Goal: Task Accomplishment & Management: Manage account settings

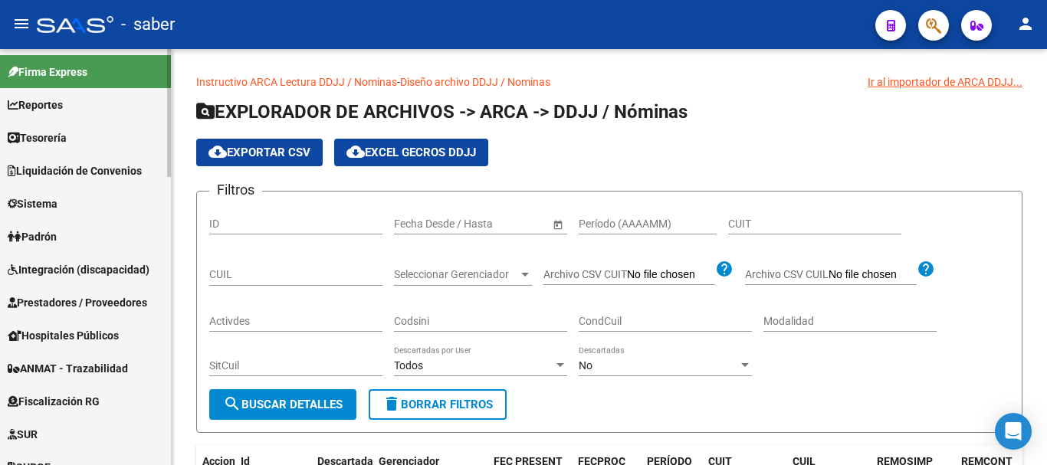
click at [49, 199] on span "Sistema" at bounding box center [33, 203] width 50 height 17
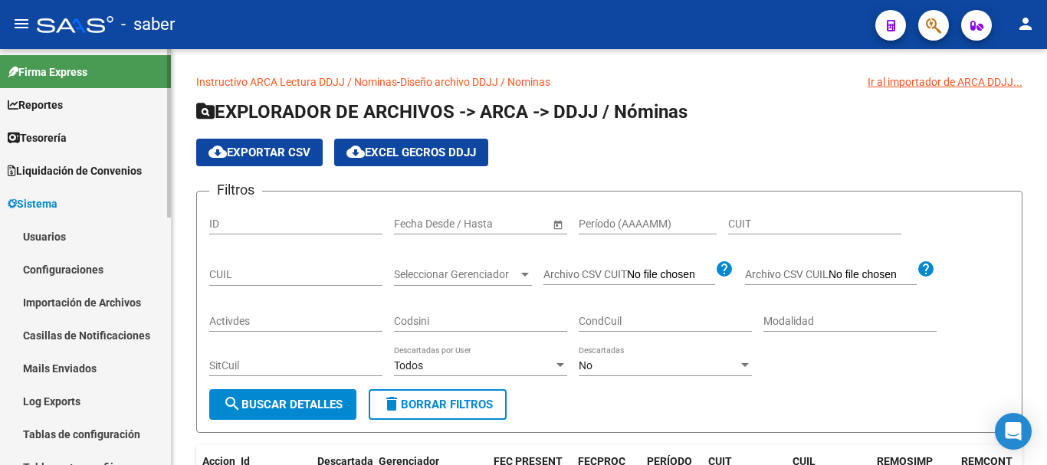
click at [51, 239] on link "Usuarios" at bounding box center [85, 236] width 171 height 33
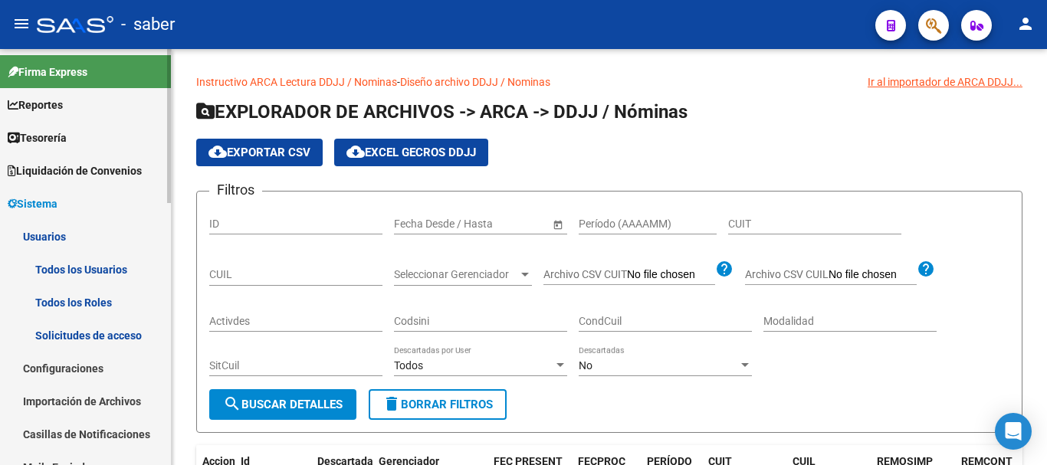
click at [72, 271] on link "Todos los Usuarios" at bounding box center [85, 269] width 171 height 33
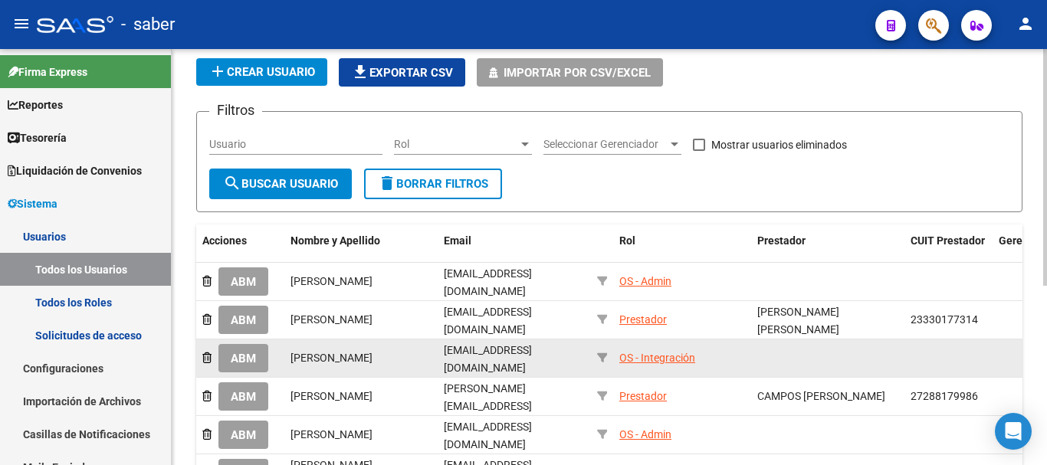
scroll to position [77, 0]
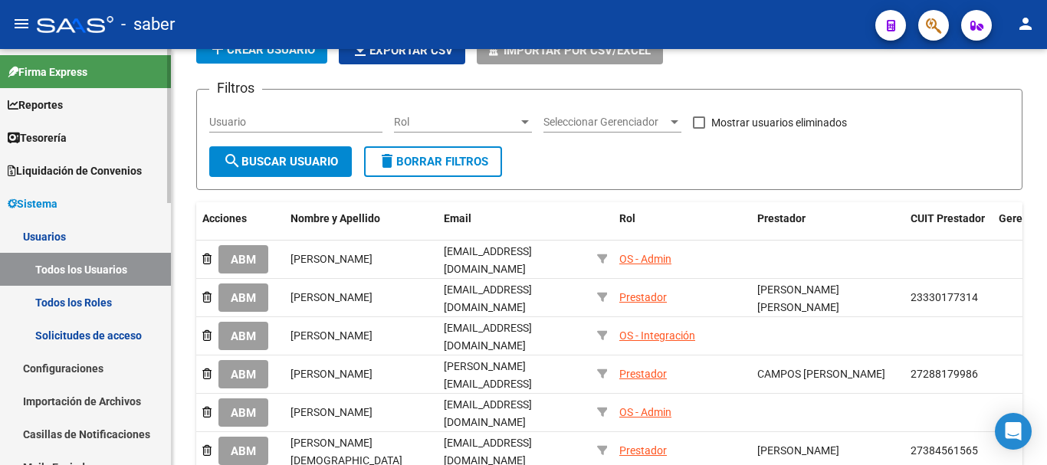
click at [72, 333] on link "Solicitudes de acceso" at bounding box center [85, 335] width 171 height 33
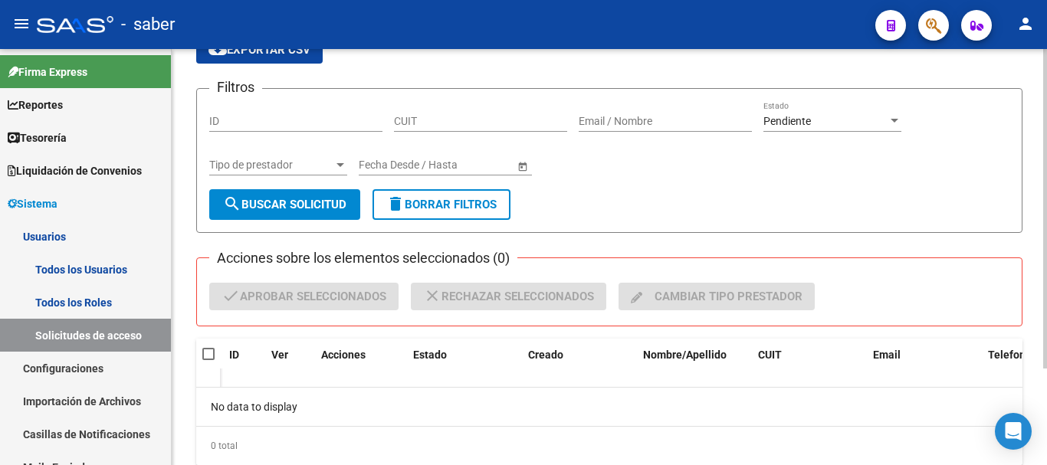
click at [297, 126] on input "ID" at bounding box center [295, 121] width 173 height 13
type input "89"
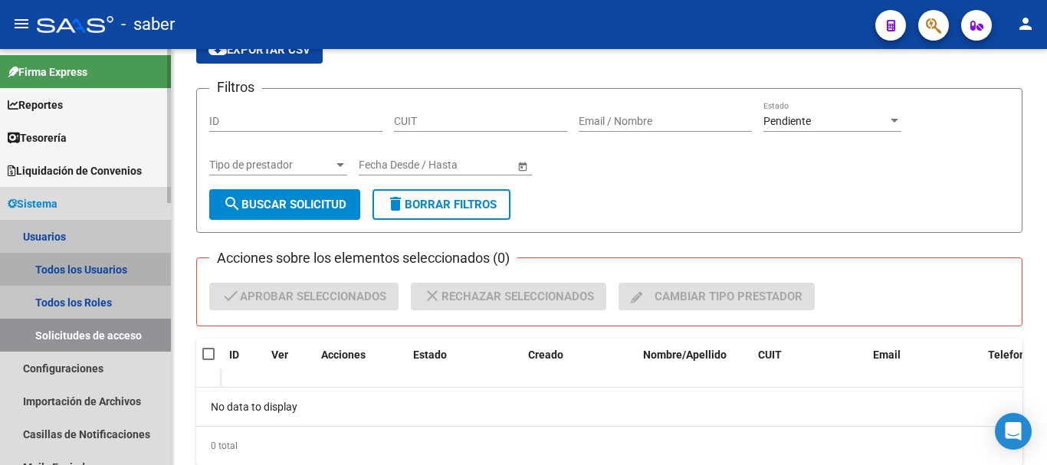
click at [89, 261] on link "Todos los Usuarios" at bounding box center [85, 269] width 171 height 33
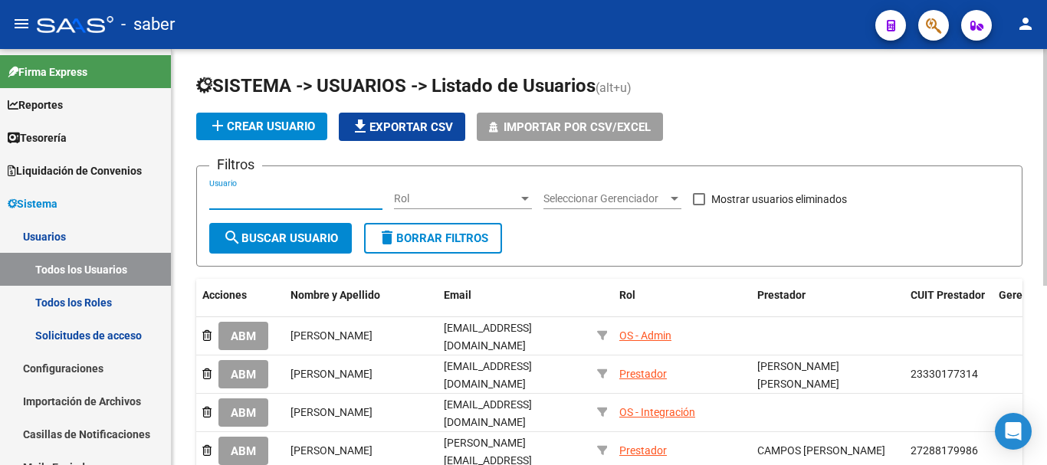
click at [294, 200] on input "Usuario" at bounding box center [295, 198] width 173 height 13
type input "sess"
click at [289, 247] on button "search Buscar Usuario" at bounding box center [280, 238] width 143 height 31
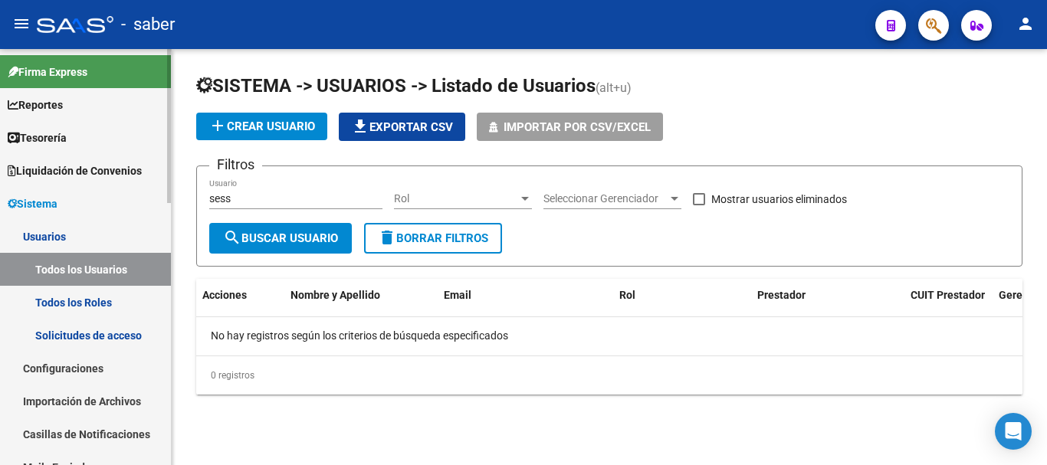
click at [40, 200] on span "Sistema" at bounding box center [33, 203] width 50 height 17
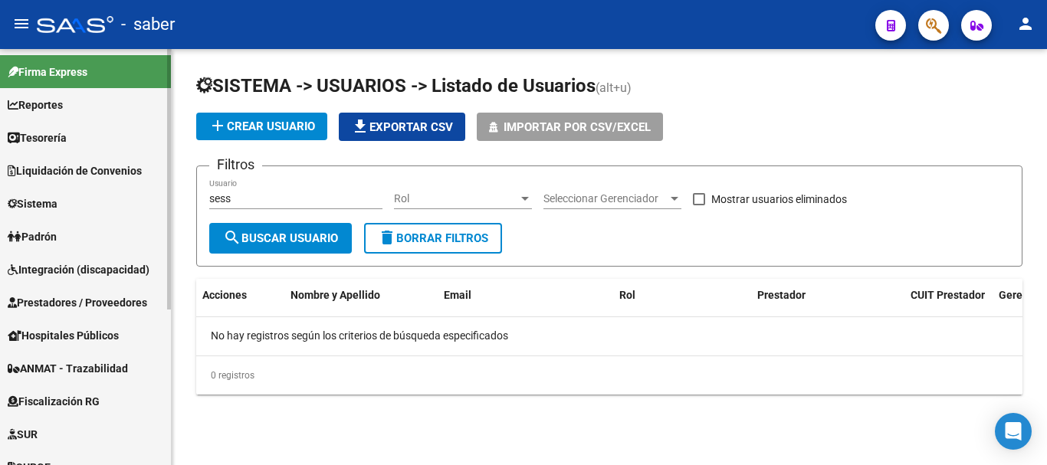
click at [55, 201] on span "Sistema" at bounding box center [33, 203] width 50 height 17
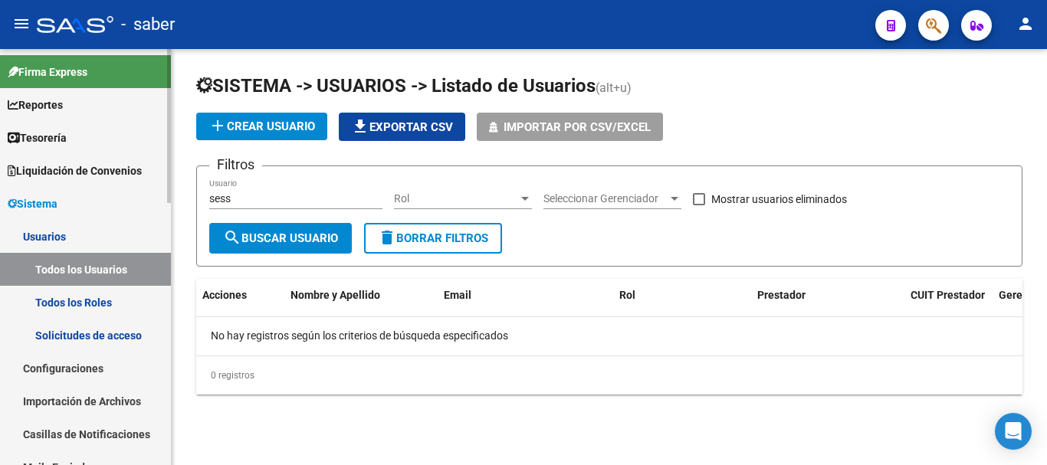
click at [59, 237] on link "Usuarios" at bounding box center [85, 236] width 171 height 33
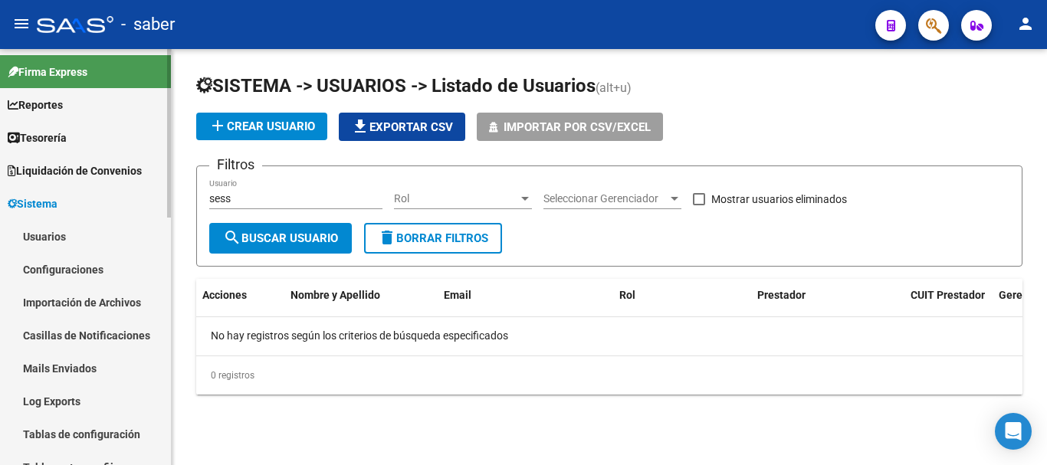
click at [62, 240] on link "Usuarios" at bounding box center [85, 236] width 171 height 33
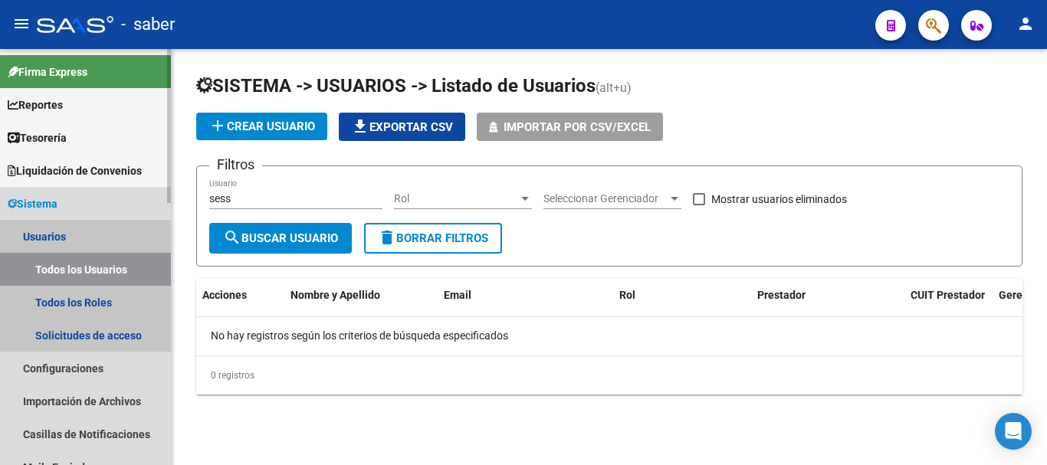
click at [90, 271] on link "Todos los Usuarios" at bounding box center [85, 269] width 171 height 33
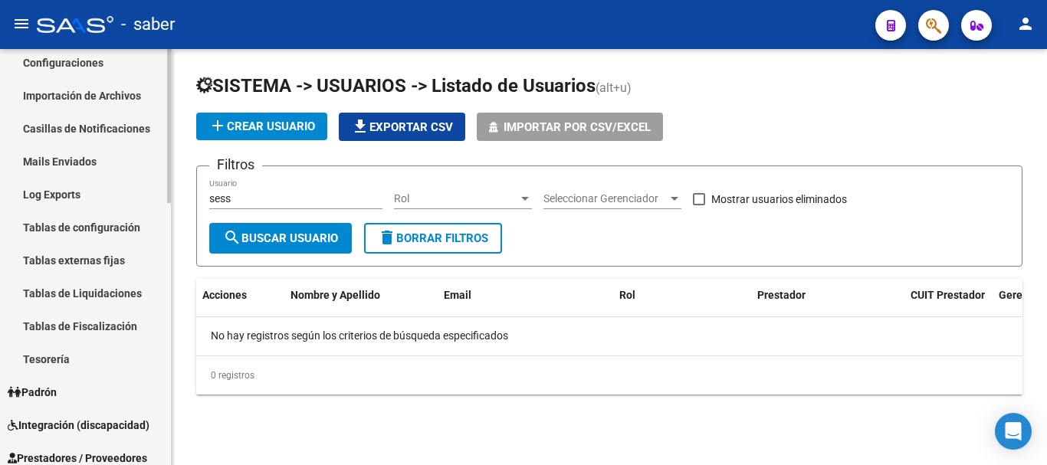
scroll to position [307, 0]
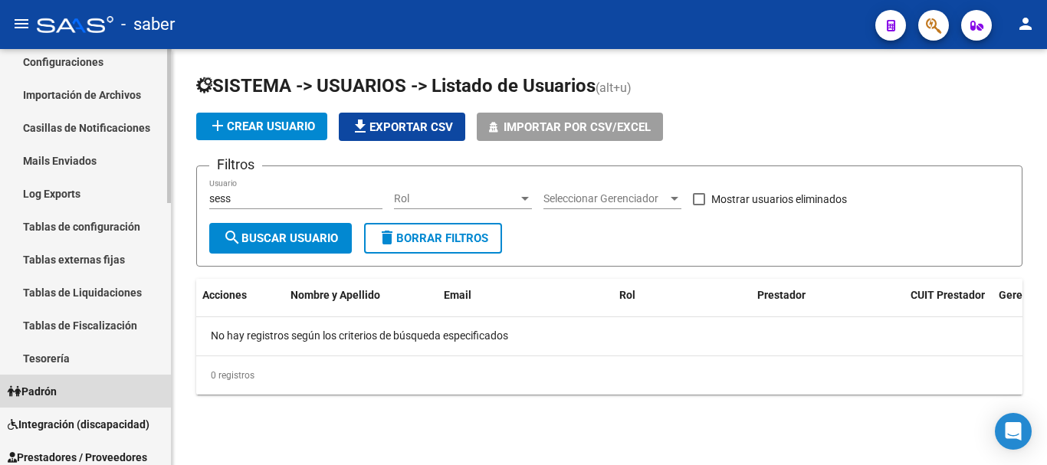
click at [54, 392] on span "Padrón" at bounding box center [32, 391] width 49 height 17
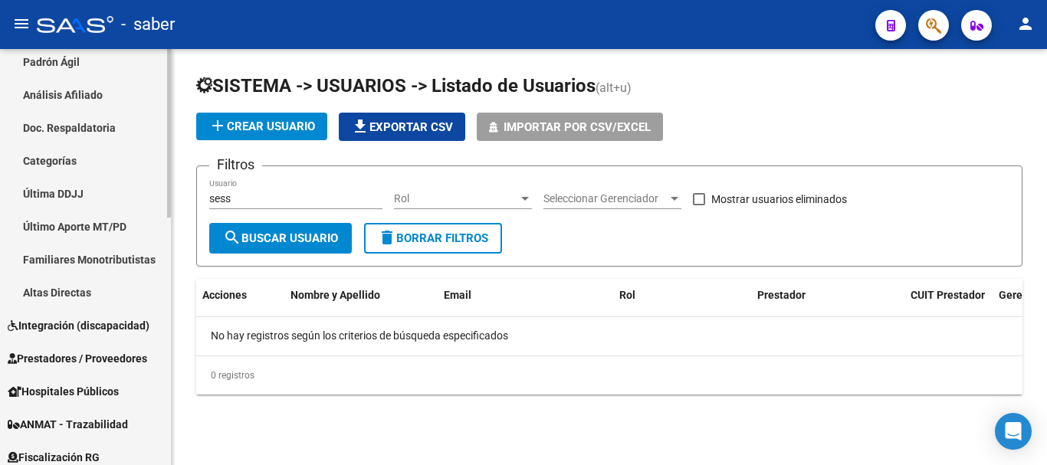
click at [56, 359] on span "Prestadores / Proveedores" at bounding box center [77, 358] width 139 height 17
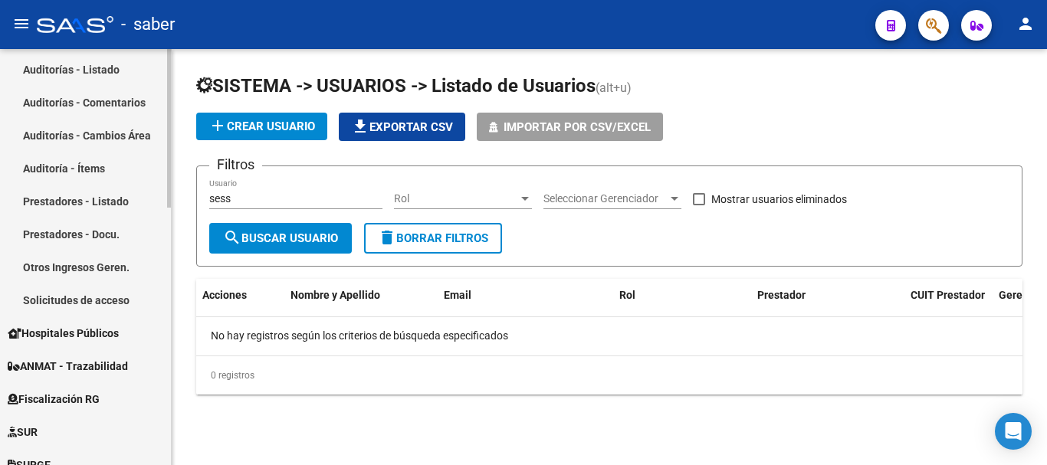
scroll to position [443, 0]
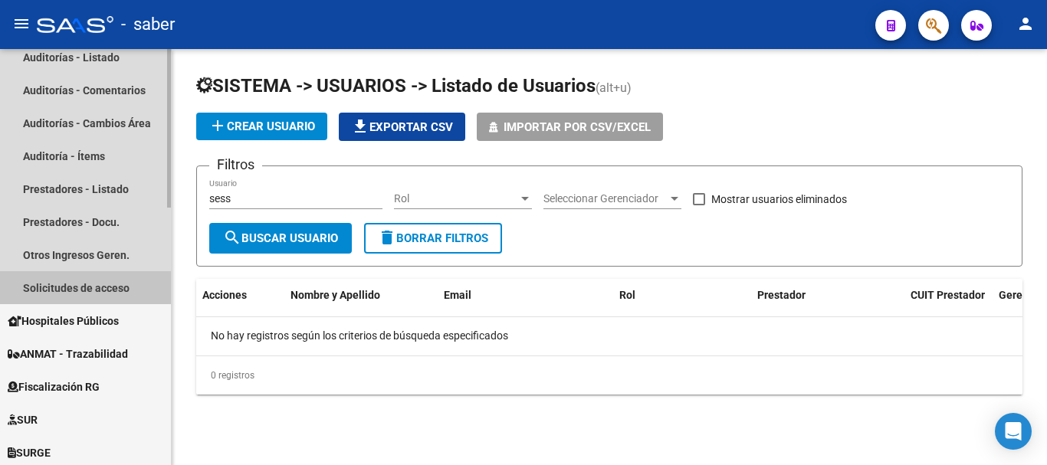
click at [71, 283] on link "Solicitudes de acceso" at bounding box center [85, 287] width 171 height 33
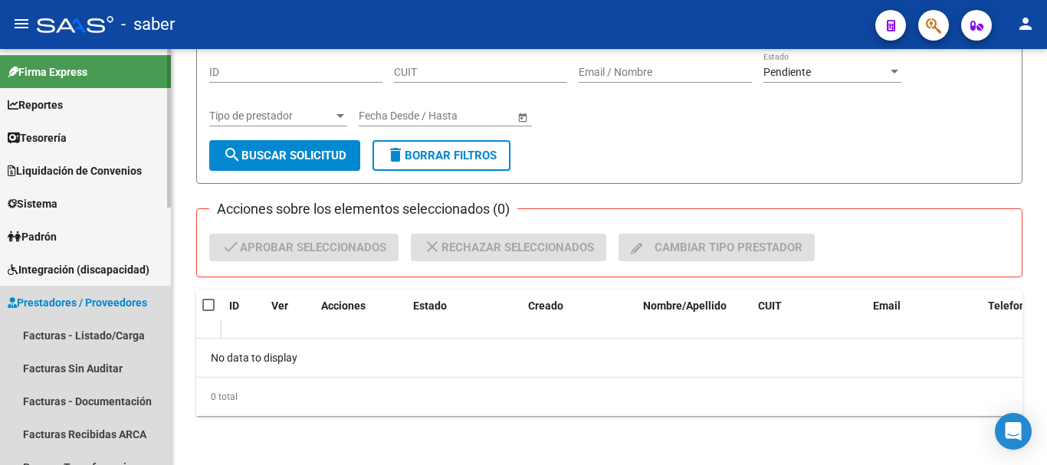
click at [71, 288] on link "Prestadores / Proveedores" at bounding box center [85, 302] width 171 height 33
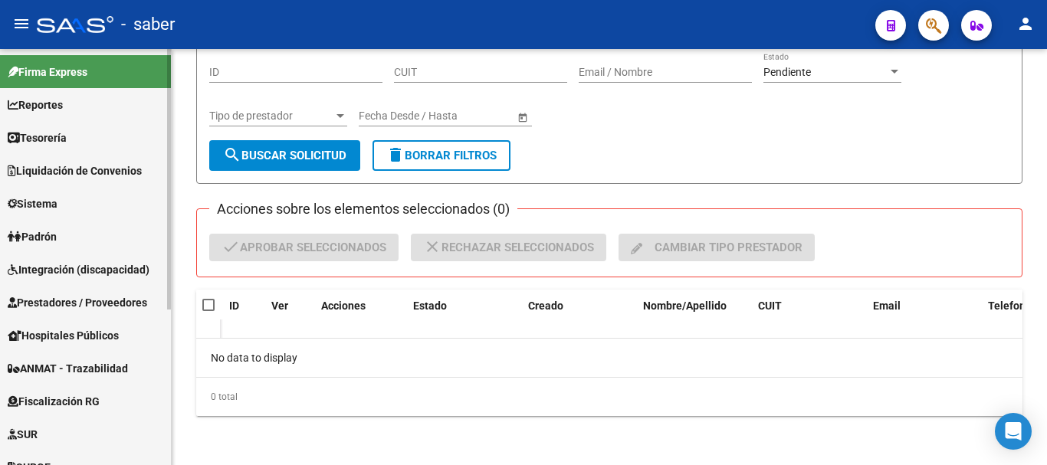
click at [64, 301] on span "Prestadores / Proveedores" at bounding box center [77, 302] width 139 height 17
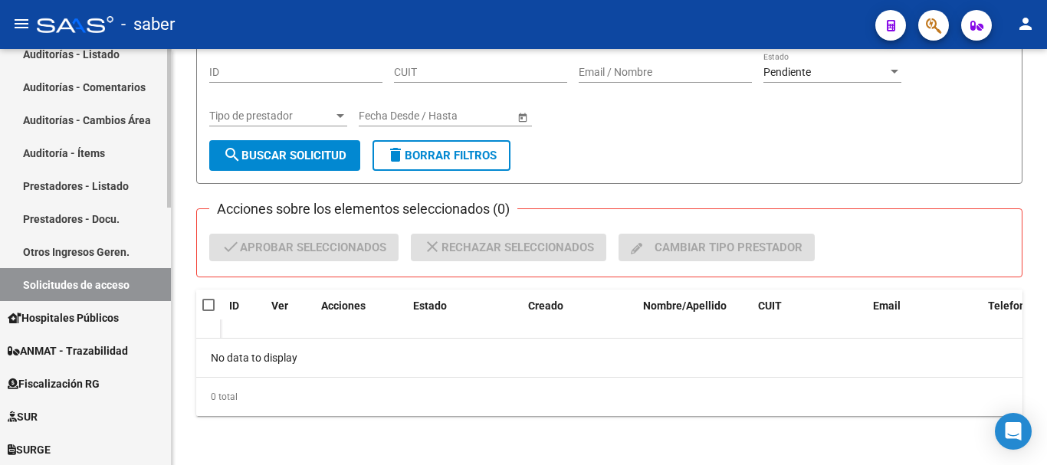
scroll to position [460, 0]
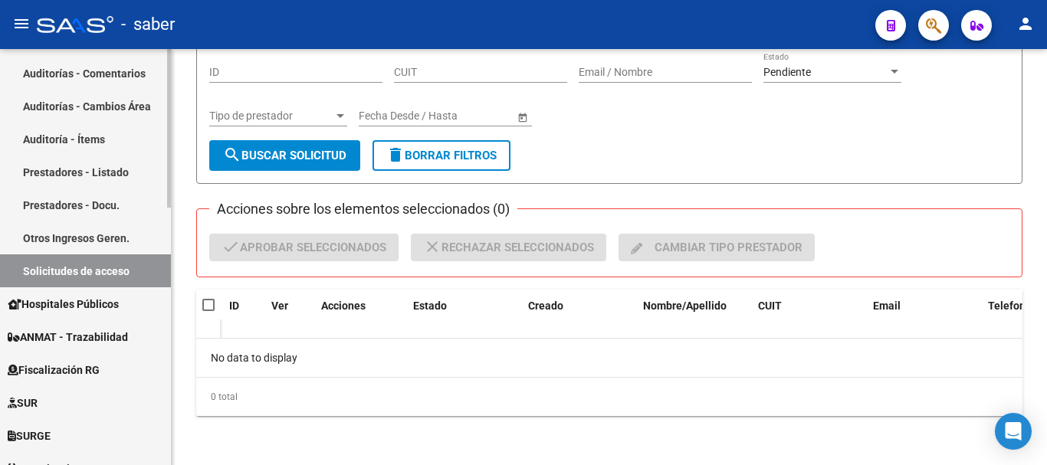
click at [94, 269] on link "Solicitudes de acceso" at bounding box center [85, 270] width 171 height 33
click at [253, 78] on input "ID" at bounding box center [295, 72] width 173 height 13
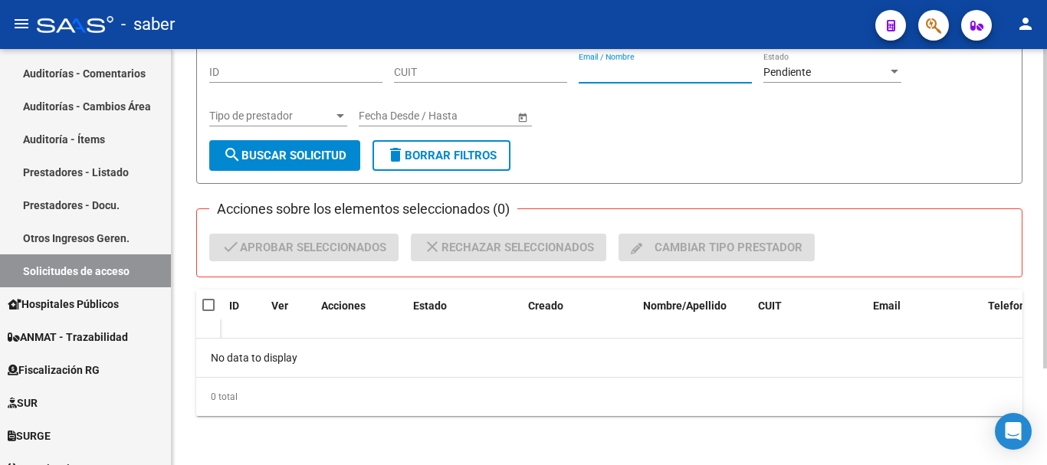
drag, startPoint x: 592, startPoint y: 71, endPoint x: 573, endPoint y: 62, distance: 20.9
click at [590, 71] on input "Email / Nombre" at bounding box center [665, 72] width 173 height 13
type input "[PERSON_NAME]"
click at [790, 77] on span "Pendiente" at bounding box center [787, 72] width 48 height 12
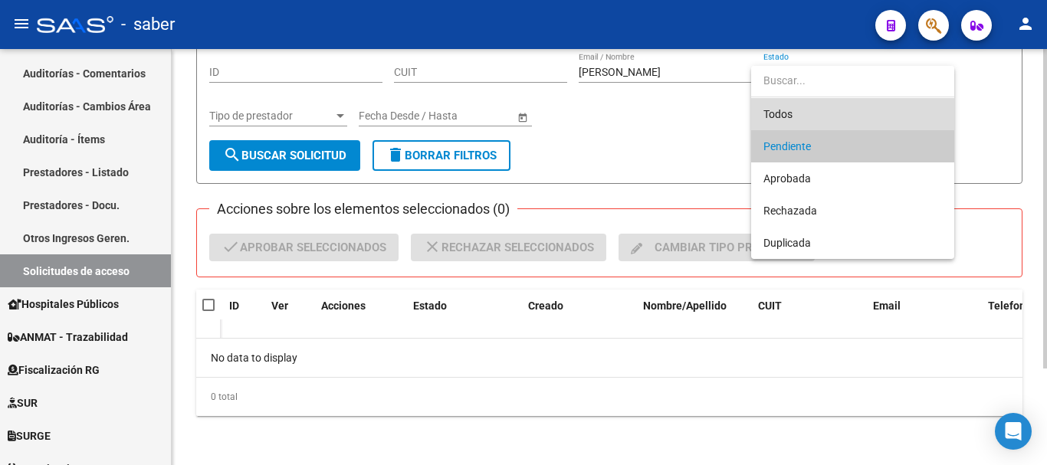
drag, startPoint x: 789, startPoint y: 109, endPoint x: 653, endPoint y: 139, distance: 139.7
click at [788, 109] on span "Todos" at bounding box center [852, 114] width 179 height 32
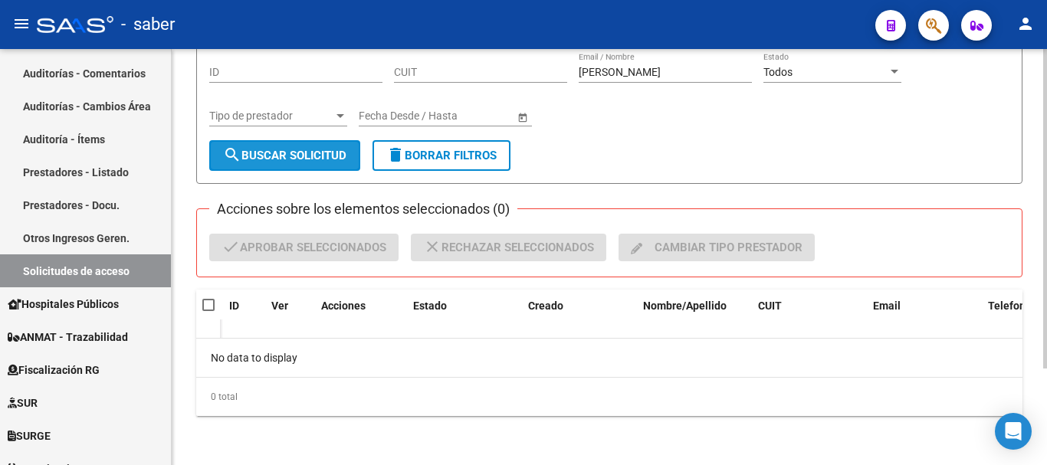
click at [310, 163] on button "search Buscar solicitud" at bounding box center [284, 155] width 151 height 31
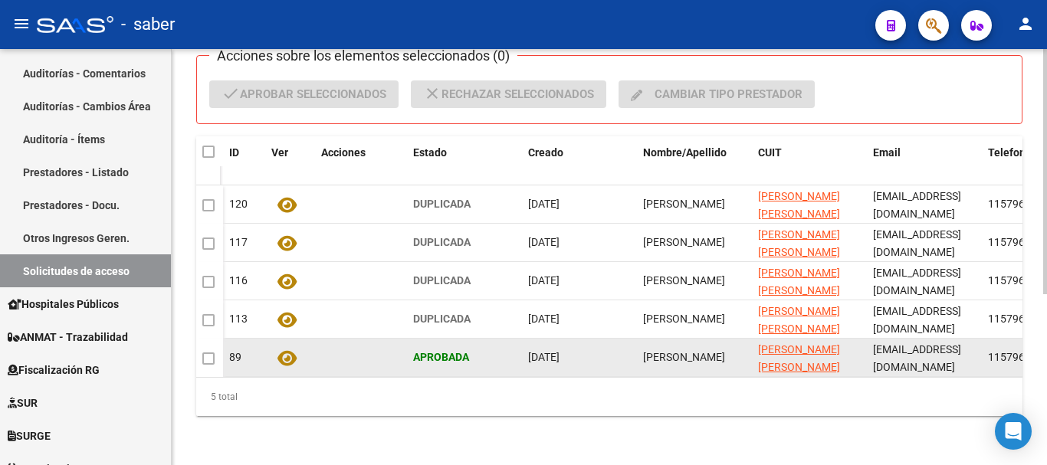
scroll to position [290, 0]
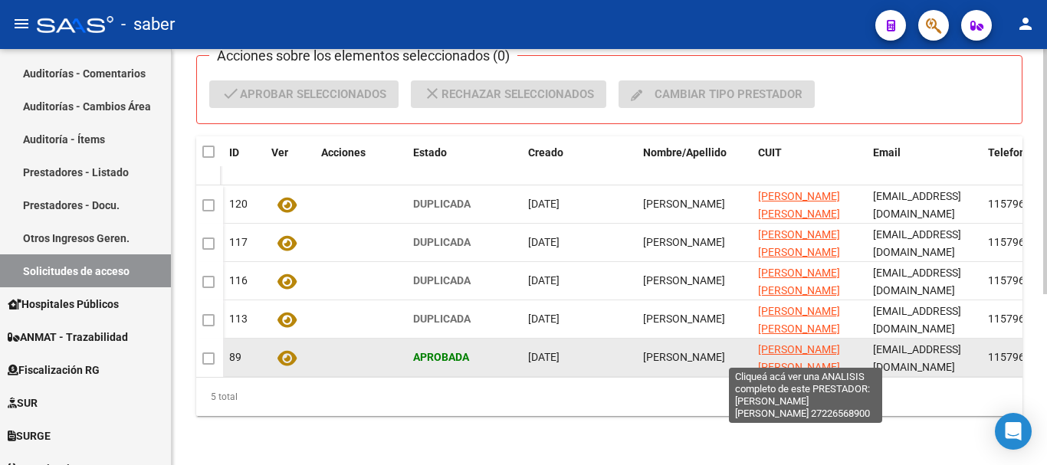
click at [789, 343] on span "[PERSON_NAME] [PERSON_NAME]" at bounding box center [799, 358] width 82 height 30
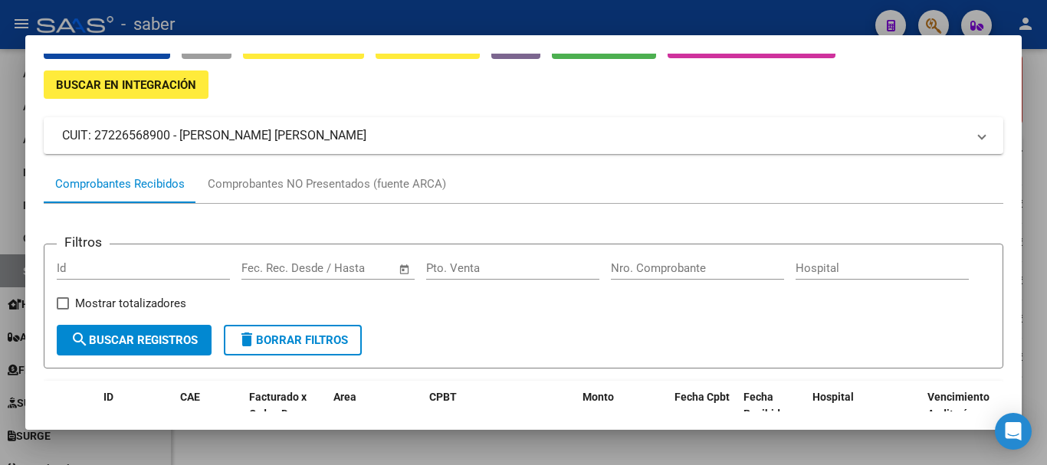
scroll to position [77, 0]
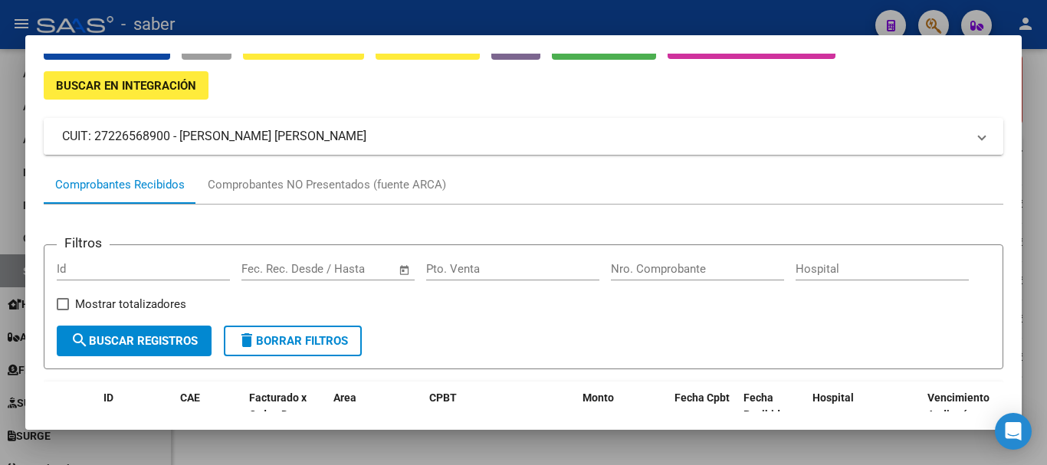
click at [202, 140] on mat-panel-title "CUIT: 27226568900 - [PERSON_NAME] [PERSON_NAME]" at bounding box center [514, 136] width 904 height 18
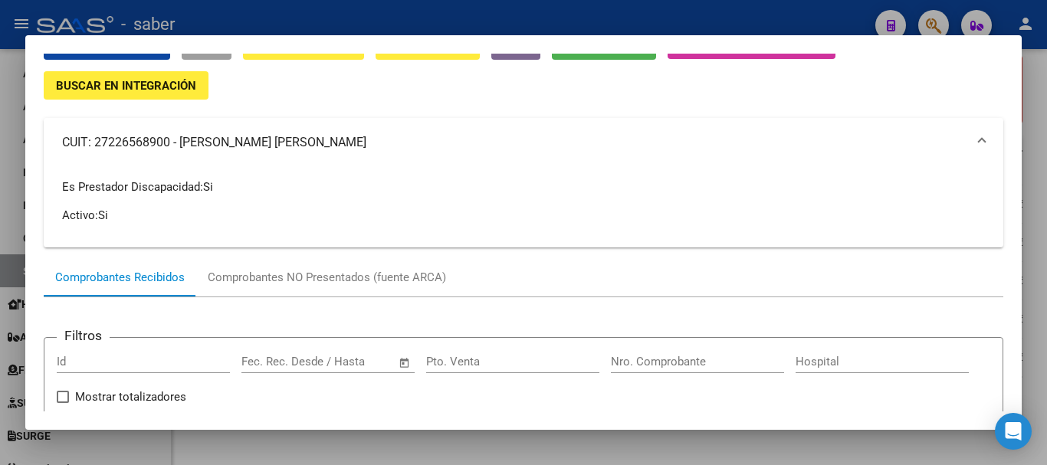
scroll to position [0, 0]
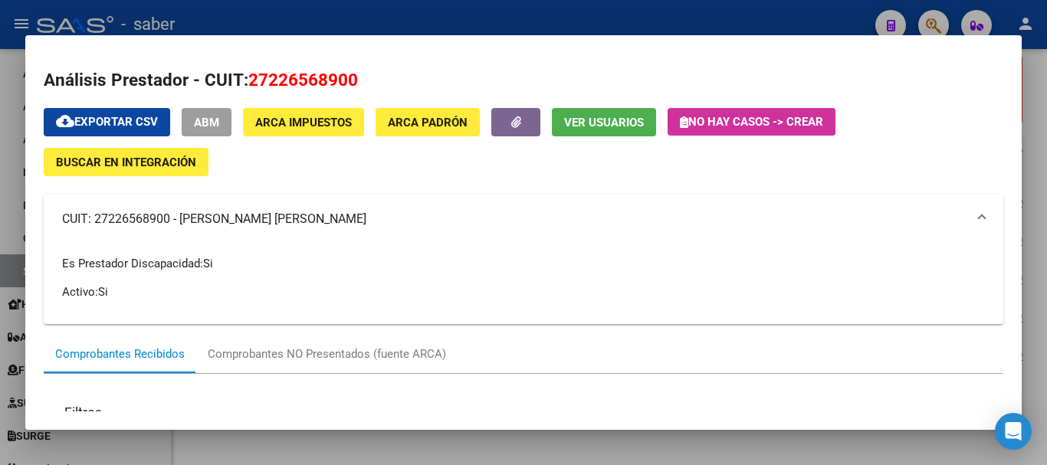
click at [197, 126] on span "ABM" at bounding box center [206, 123] width 25 height 14
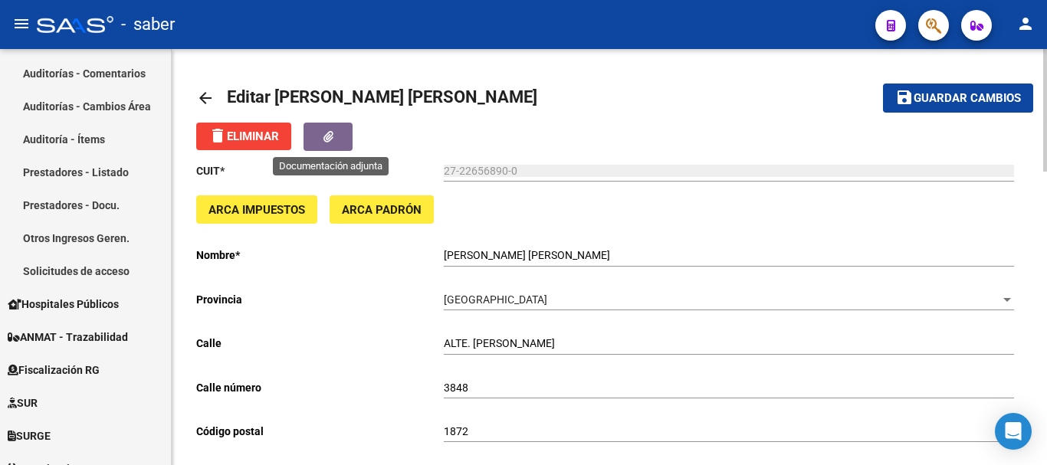
click at [325, 138] on button "button" at bounding box center [328, 137] width 49 height 28
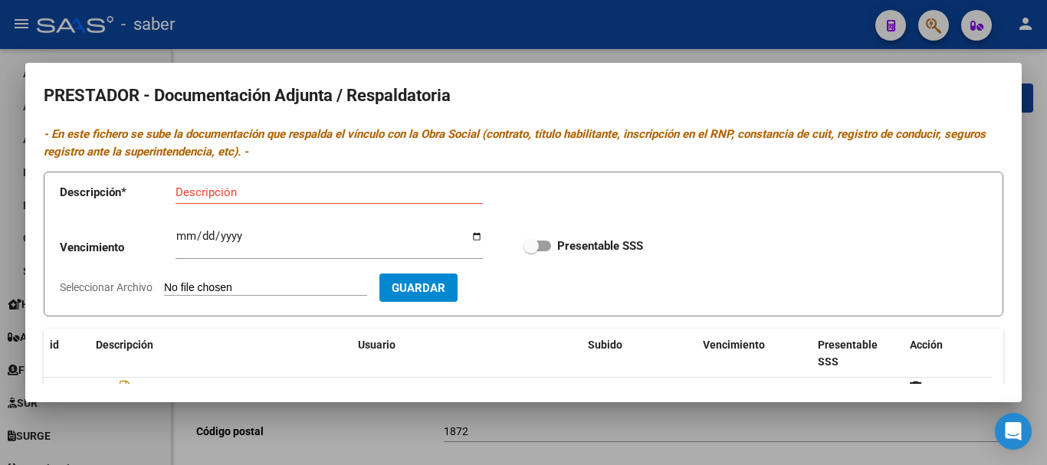
click at [622, 97] on h2 "PRESTADOR - Documentación Adjunta / Respaldatoria" at bounding box center [524, 95] width 960 height 29
click at [398, 50] on div at bounding box center [523, 232] width 1047 height 465
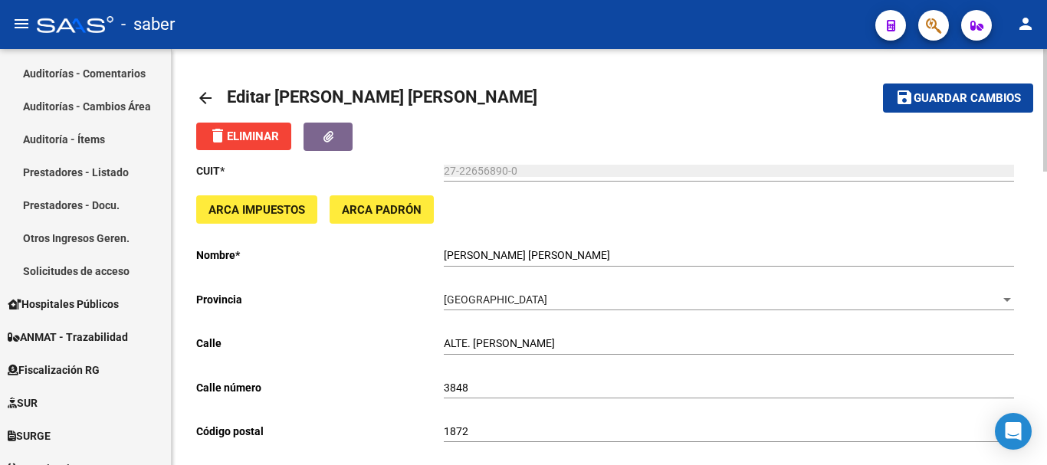
click at [212, 100] on mat-icon "arrow_back" at bounding box center [205, 98] width 18 height 18
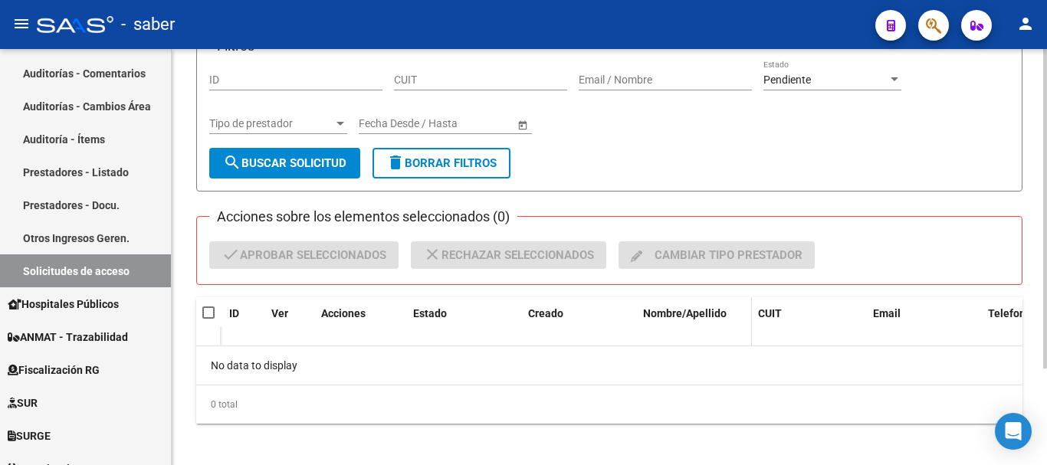
scroll to position [126, 0]
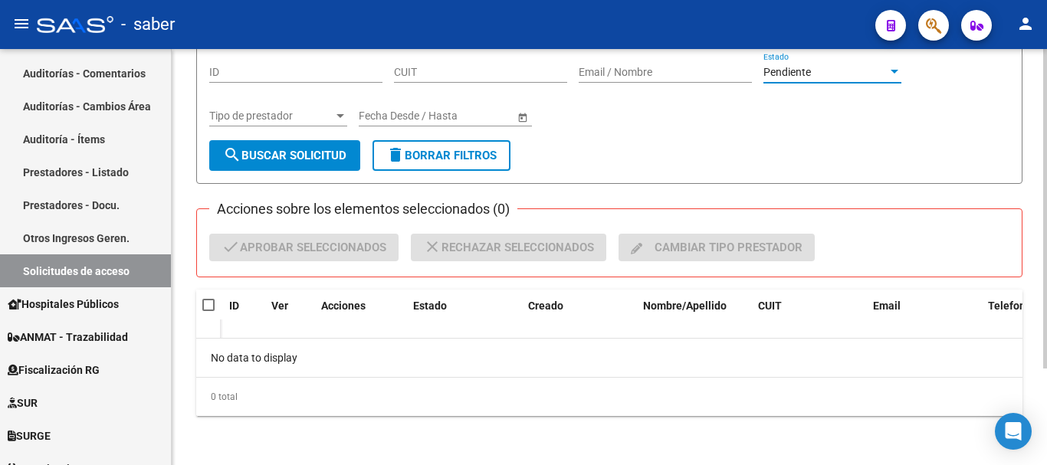
click at [790, 73] on span "Pendiente" at bounding box center [787, 72] width 48 height 12
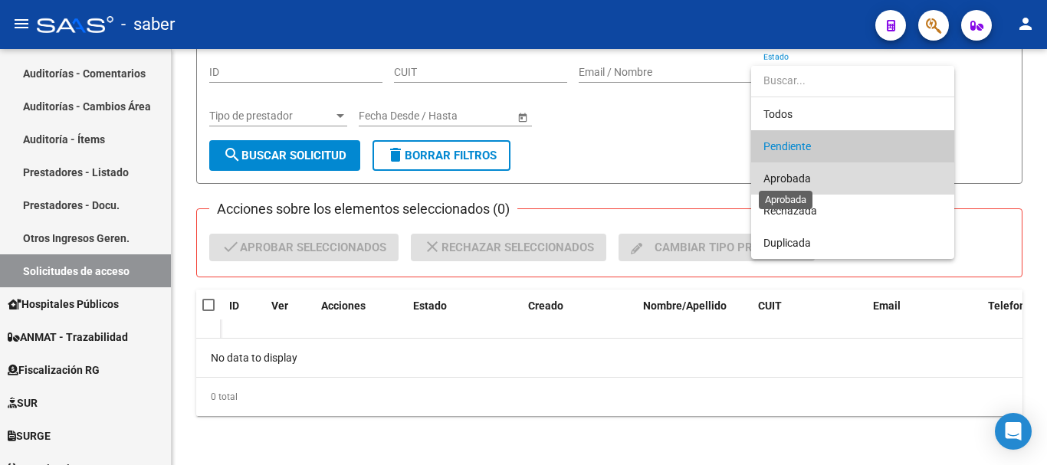
click at [785, 172] on span "Aprobada" at bounding box center [787, 178] width 48 height 12
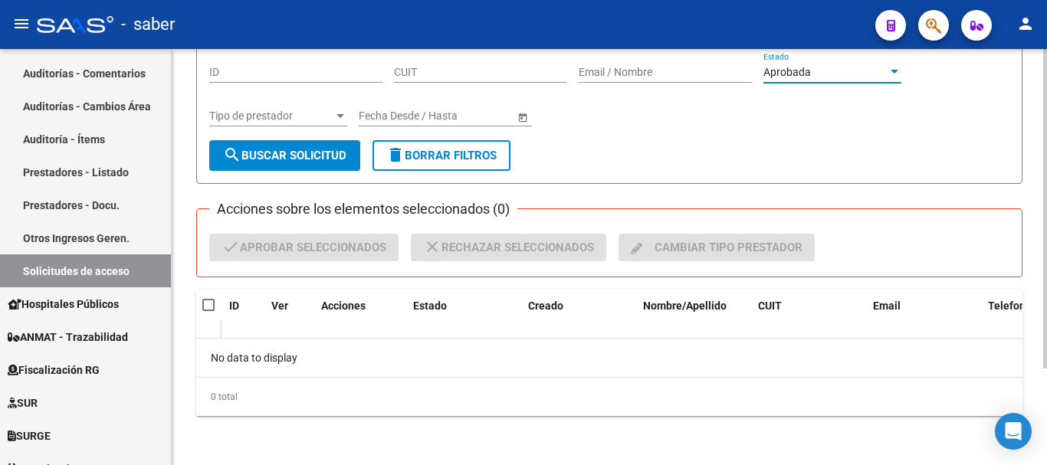
click at [302, 156] on span "search Buscar solicitud" at bounding box center [284, 156] width 123 height 14
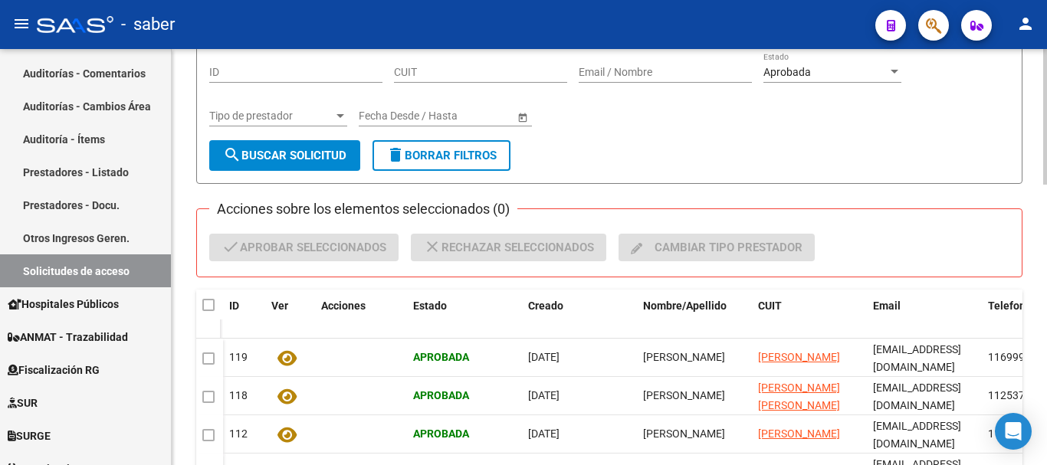
scroll to position [49, 0]
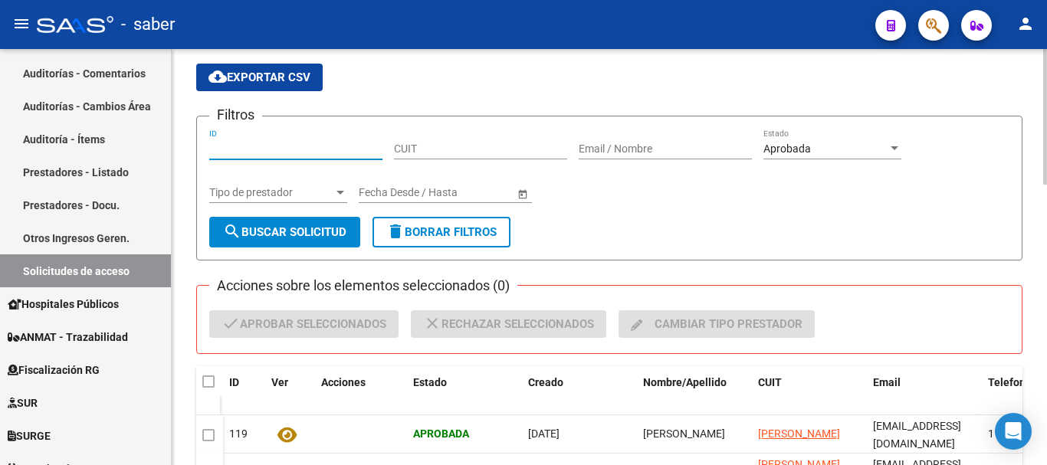
click at [296, 143] on input "ID" at bounding box center [295, 149] width 173 height 13
type input "89"
click at [297, 226] on span "search Buscar solicitud" at bounding box center [284, 232] width 123 height 14
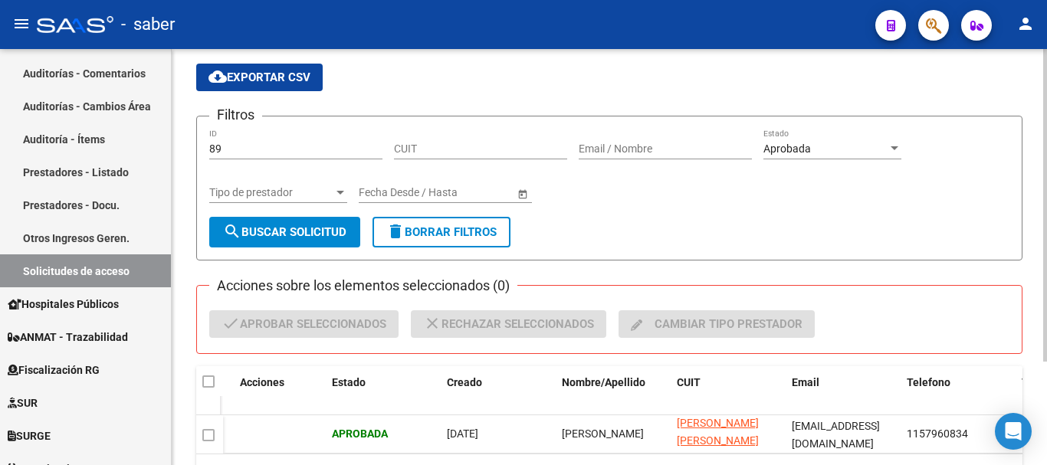
scroll to position [0, 41]
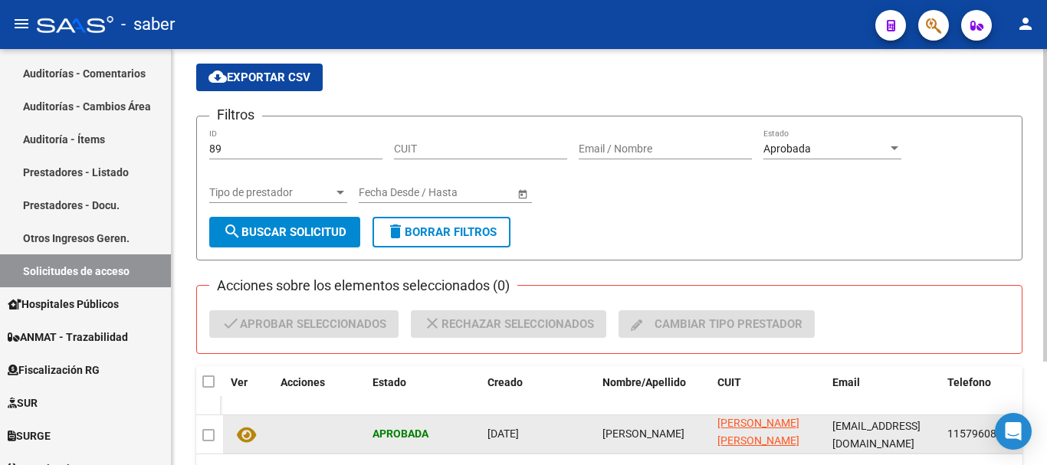
drag, startPoint x: 399, startPoint y: 437, endPoint x: 411, endPoint y: 435, distance: 12.4
click at [411, 435] on strong "Aprobada" at bounding box center [400, 434] width 56 height 12
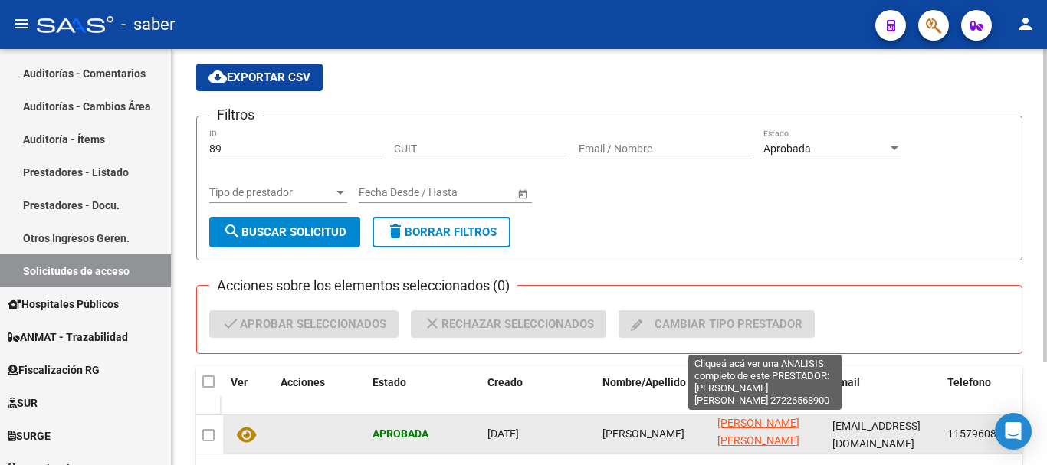
click at [775, 428] on span "[PERSON_NAME] [PERSON_NAME]" at bounding box center [758, 432] width 82 height 30
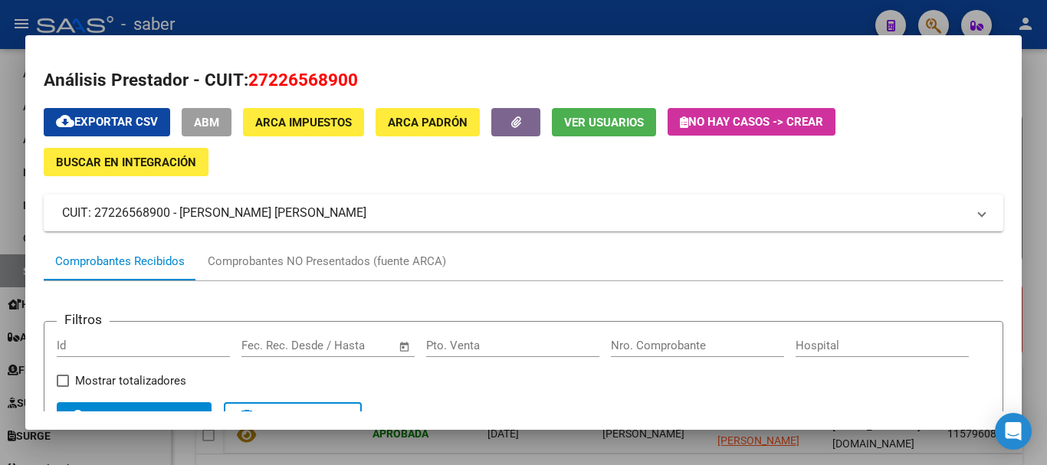
click at [589, 131] on button "Ver Usuarios" at bounding box center [604, 122] width 104 height 28
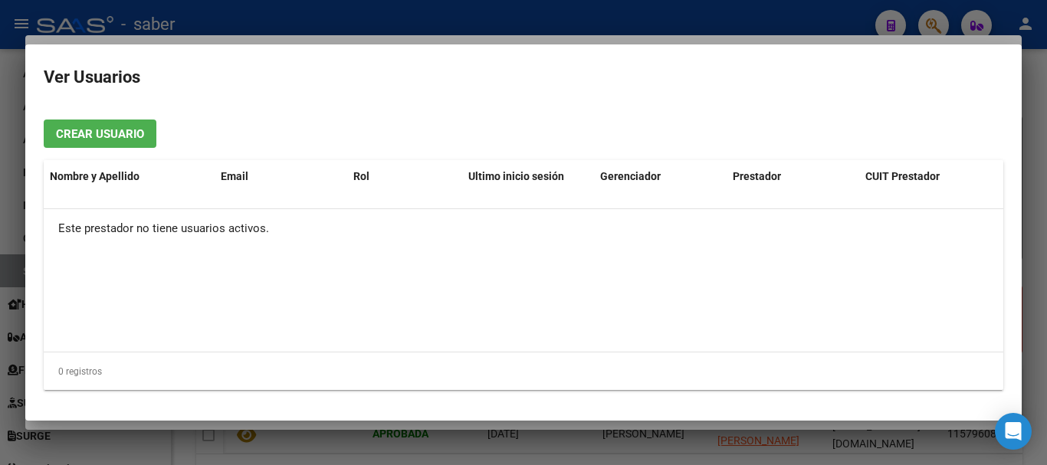
click at [1023, 93] on div at bounding box center [523, 232] width 1047 height 465
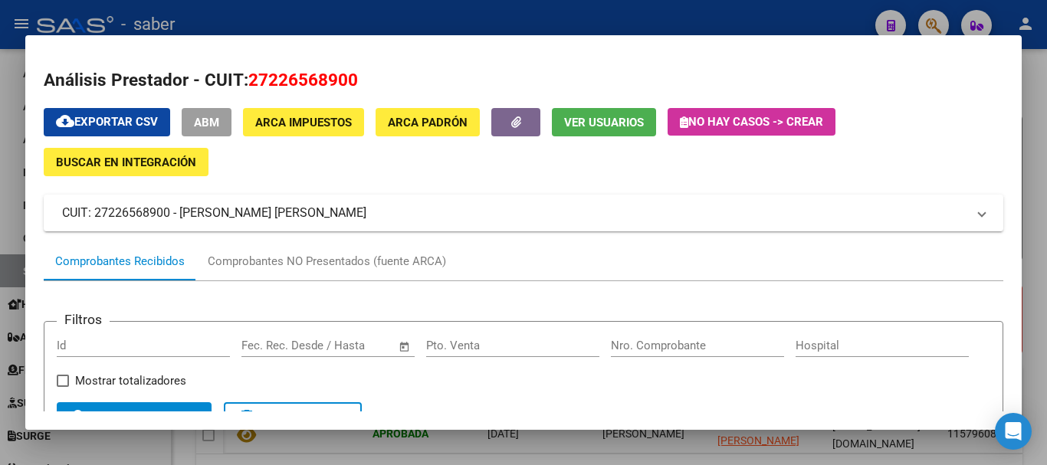
click at [124, 166] on span "Buscar en Integración" at bounding box center [126, 163] width 140 height 14
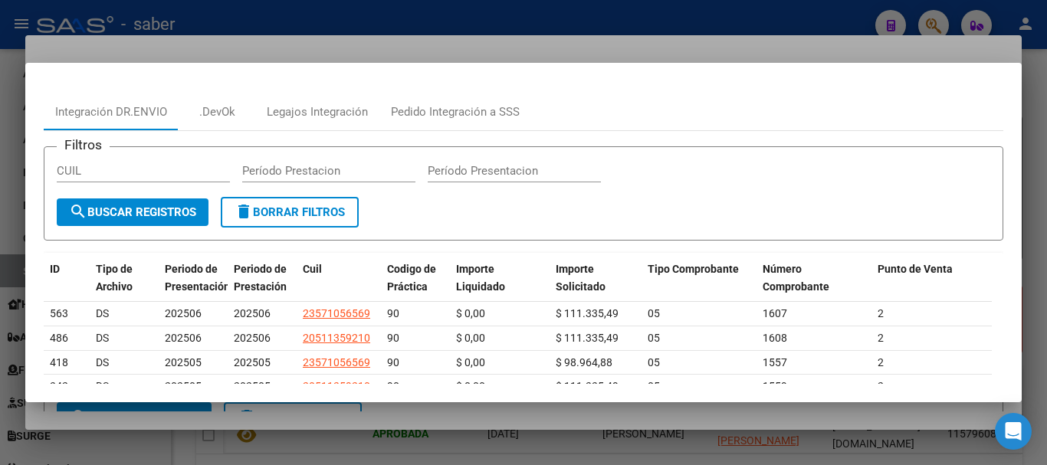
click at [890, 47] on div at bounding box center [523, 232] width 1047 height 465
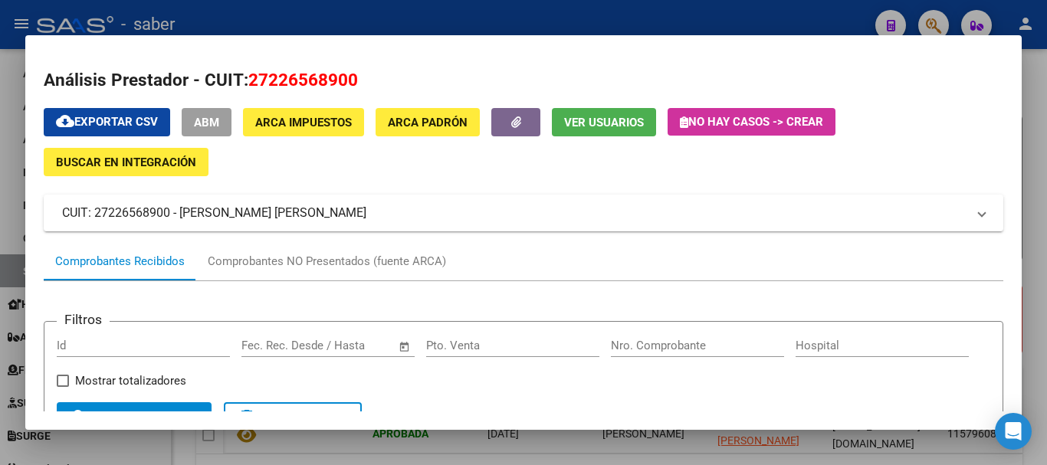
click at [761, 113] on button "No hay casos -> Crear" at bounding box center [752, 122] width 168 height 28
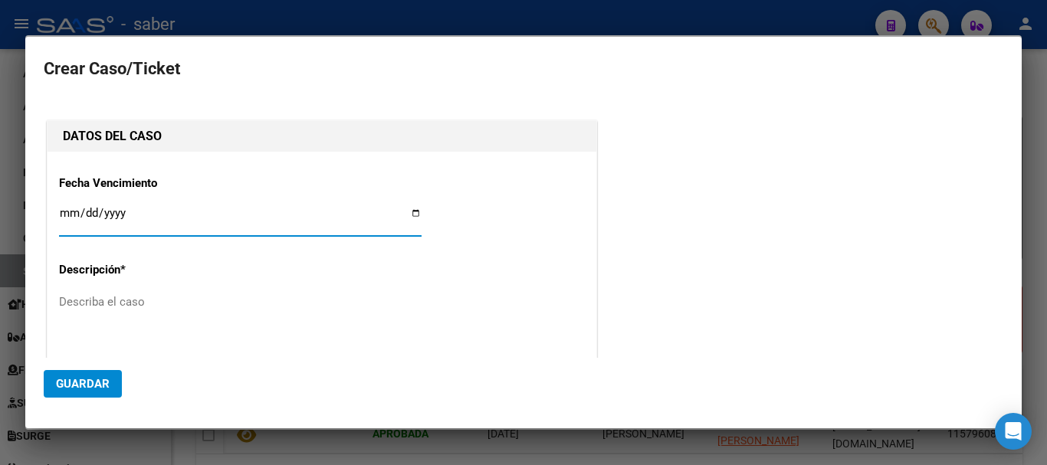
type input "27226568900"
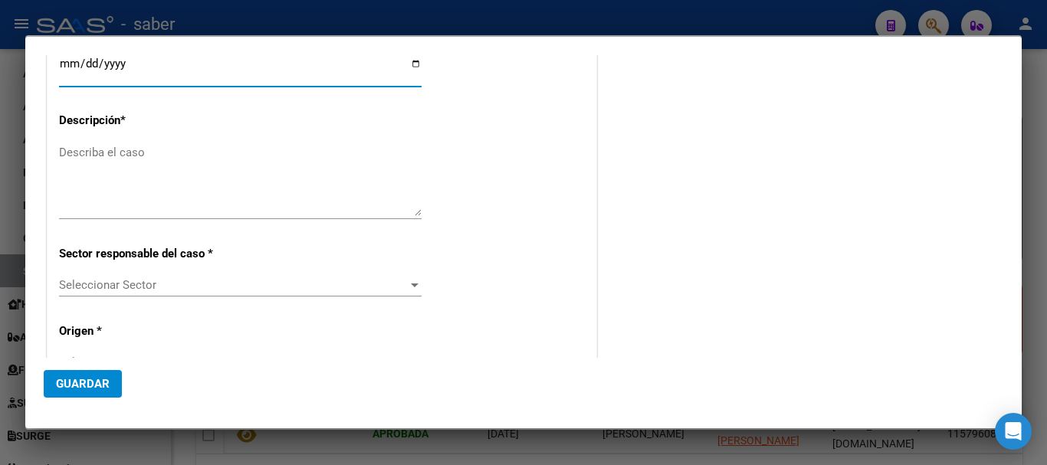
scroll to position [153, 0]
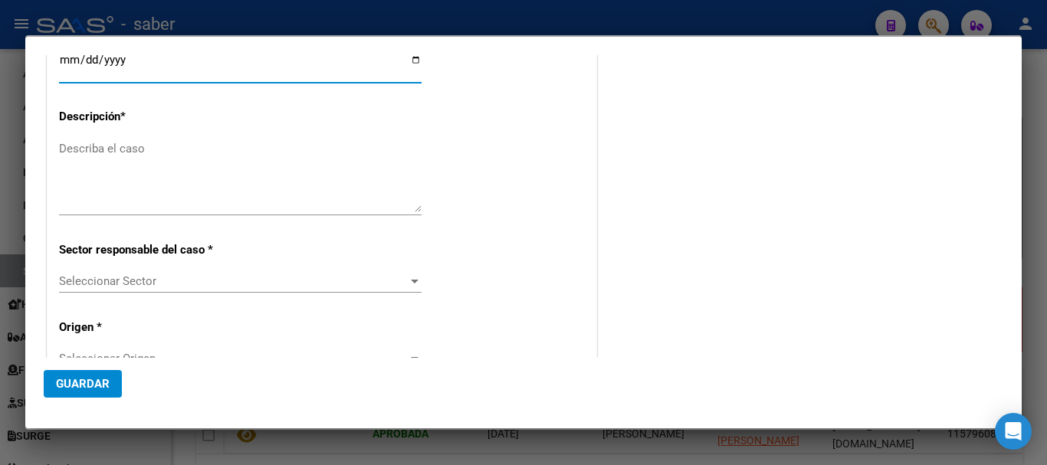
click at [156, 278] on span "Seleccionar Sector" at bounding box center [233, 281] width 349 height 14
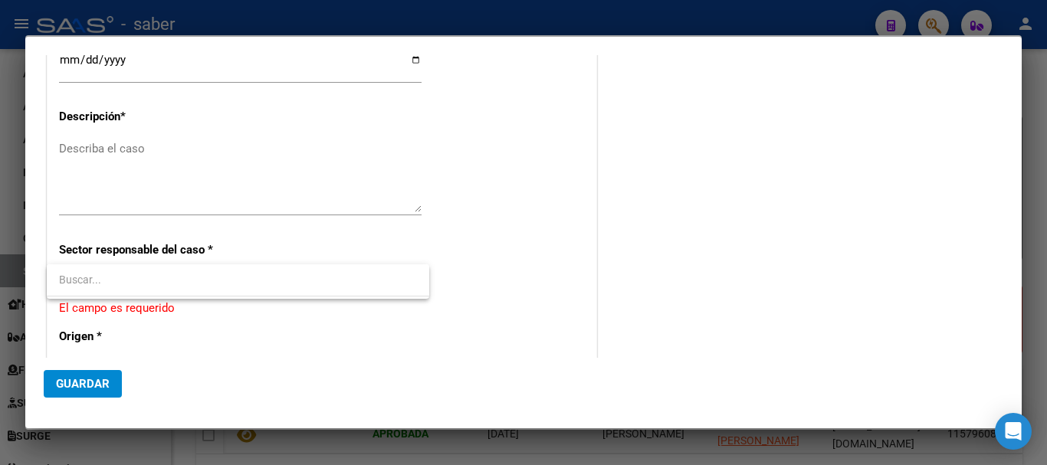
drag, startPoint x: 157, startPoint y: 278, endPoint x: 167, endPoint y: 269, distance: 13.6
click at [158, 278] on input "dropdown search" at bounding box center [238, 280] width 382 height 32
click at [120, 205] on div at bounding box center [523, 232] width 1047 height 465
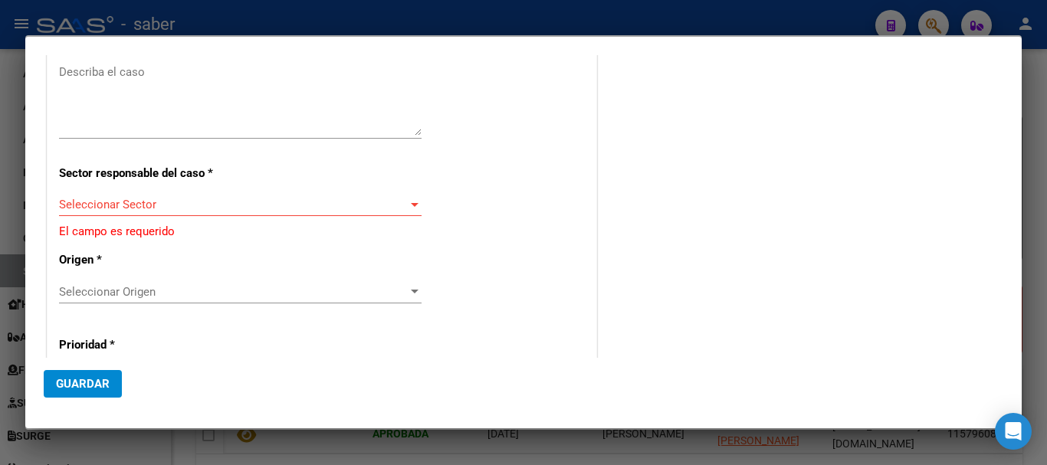
click at [413, 202] on div at bounding box center [415, 205] width 14 height 12
click at [410, 204] on input "dropdown search" at bounding box center [238, 203] width 382 height 32
drag, startPoint x: 544, startPoint y: 261, endPoint x: 418, endPoint y: 281, distance: 127.4
click at [498, 263] on div at bounding box center [523, 232] width 1047 height 465
click at [408, 287] on div at bounding box center [415, 292] width 14 height 12
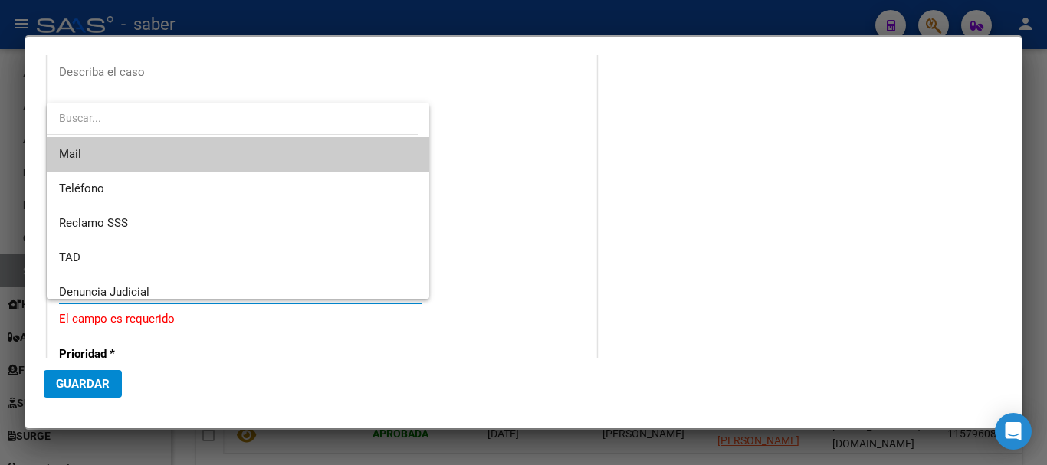
drag, startPoint x: 506, startPoint y: 254, endPoint x: 492, endPoint y: 259, distance: 14.5
click at [505, 254] on div at bounding box center [523, 232] width 1047 height 465
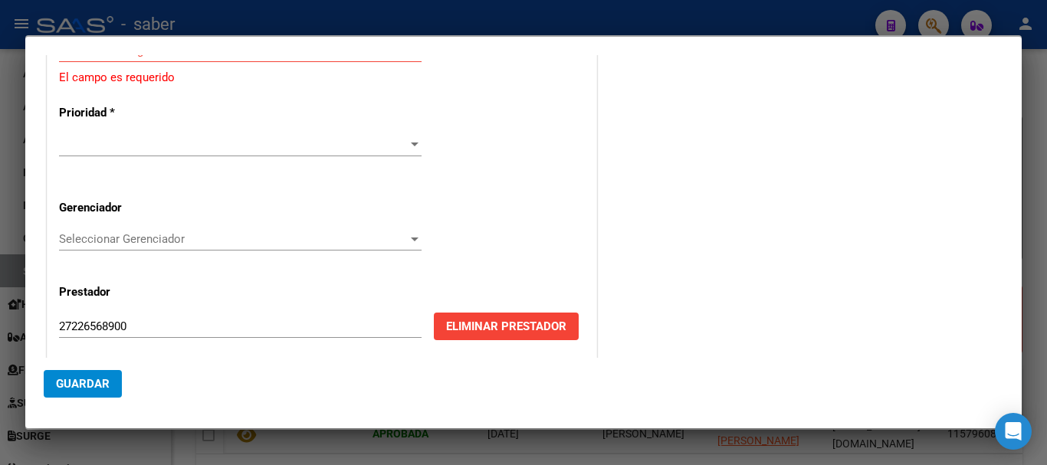
scroll to position [481, 0]
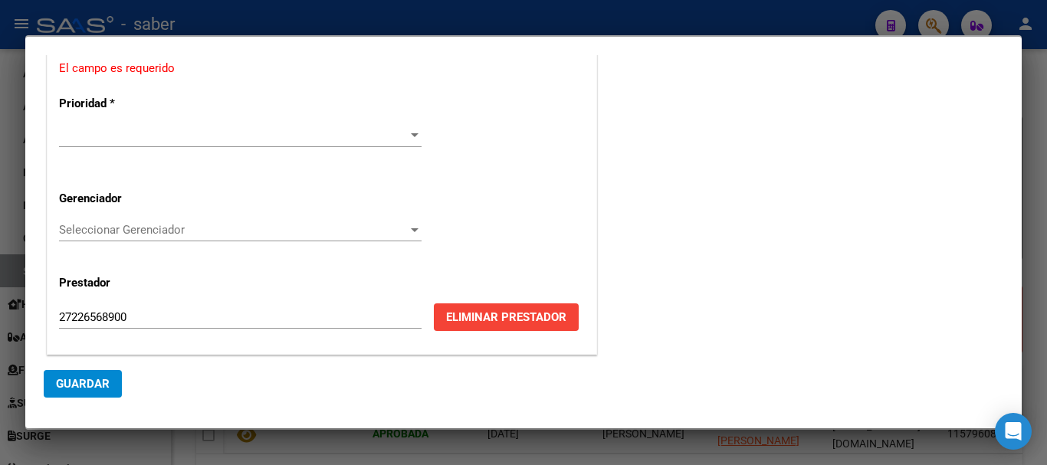
click at [520, 313] on span "Eliminar Prestador" at bounding box center [506, 317] width 120 height 14
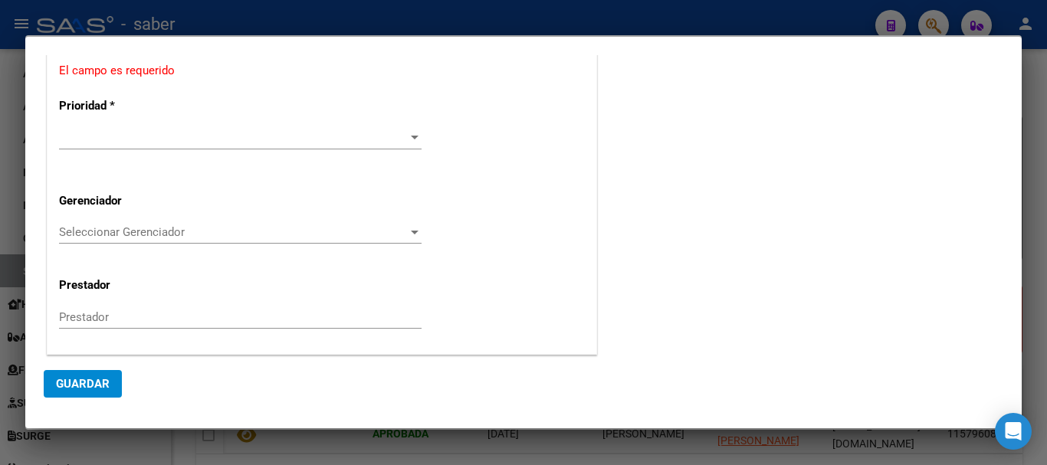
scroll to position [478, 0]
click at [1028, 277] on div at bounding box center [523, 232] width 1047 height 465
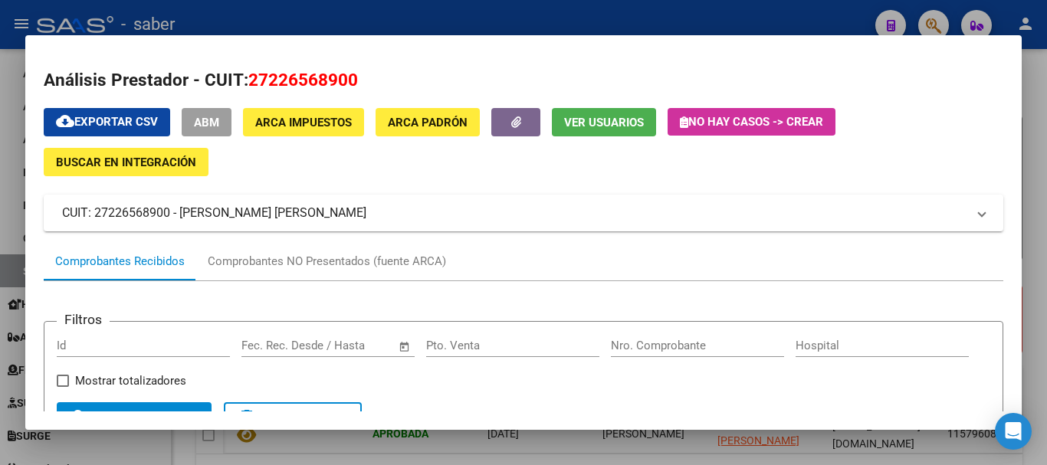
click at [1045, 179] on div at bounding box center [523, 232] width 1047 height 465
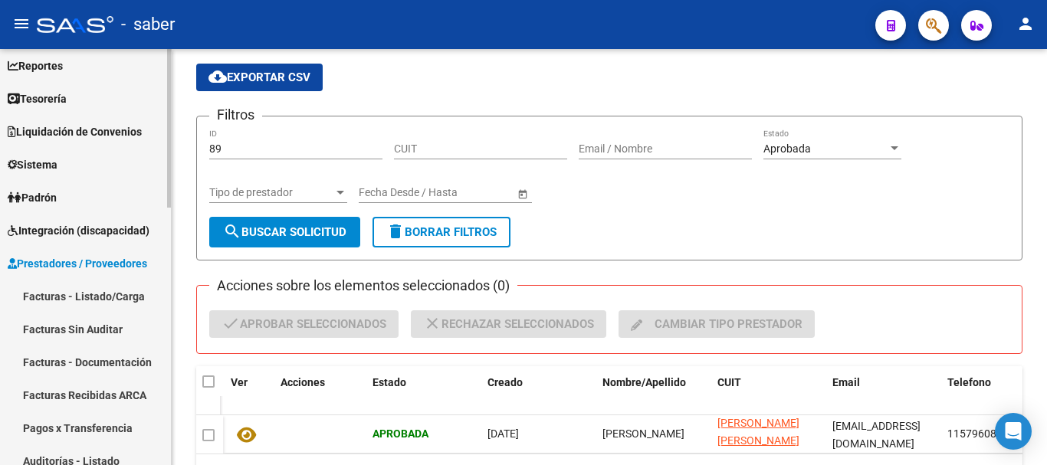
scroll to position [0, 0]
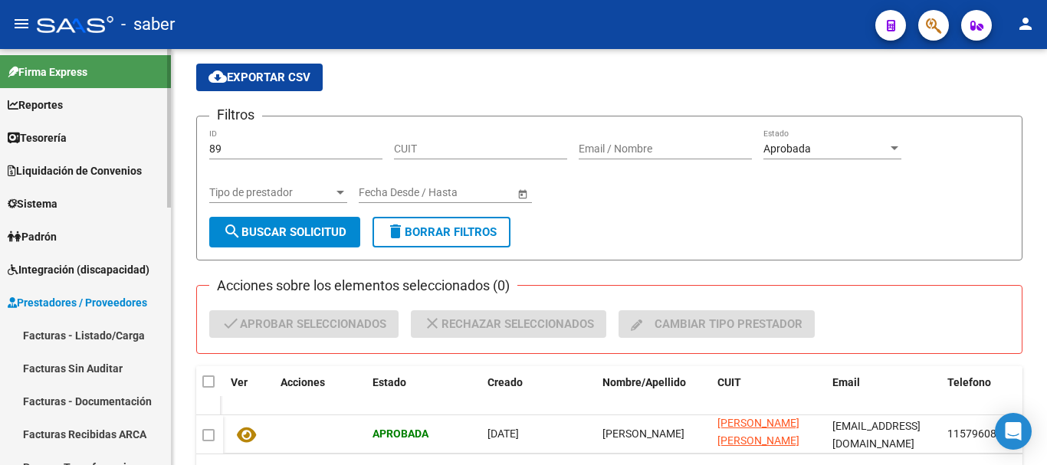
click at [30, 195] on span "Sistema" at bounding box center [33, 203] width 50 height 17
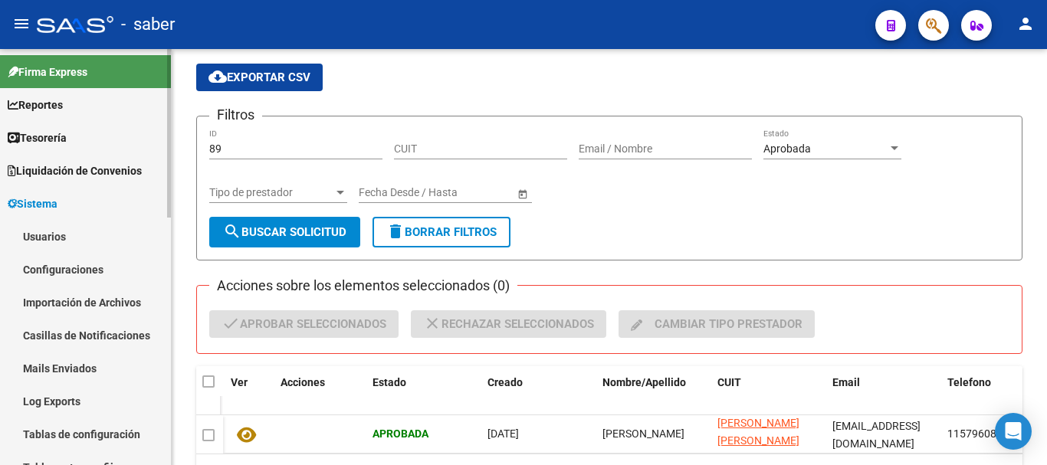
click at [54, 236] on link "Usuarios" at bounding box center [85, 236] width 171 height 33
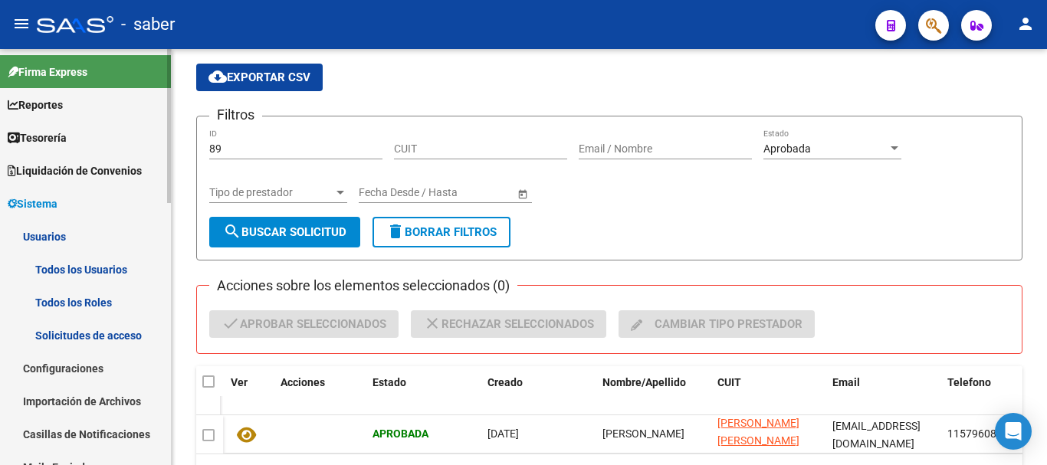
click at [115, 271] on link "Todos los Usuarios" at bounding box center [85, 269] width 171 height 33
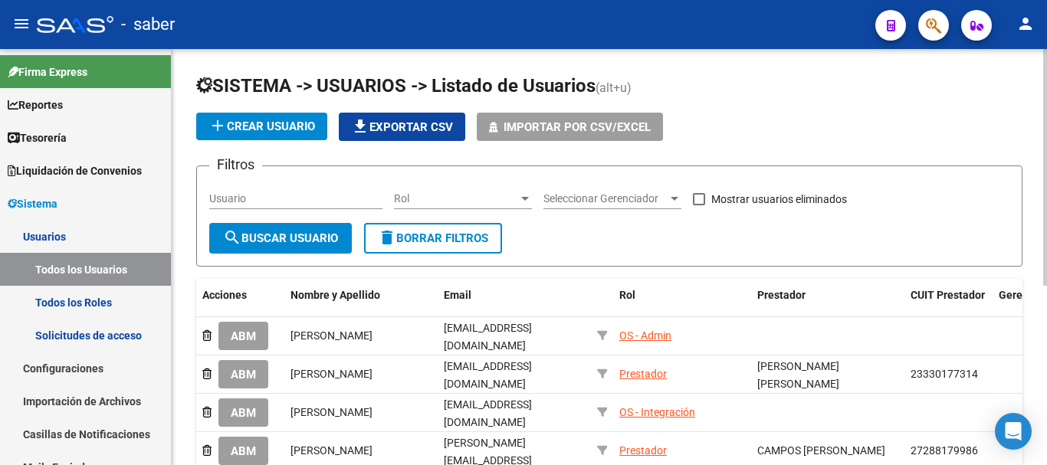
click at [612, 190] on div "Seleccionar Gerenciador Seleccionar Gerenciador" at bounding box center [612, 194] width 138 height 31
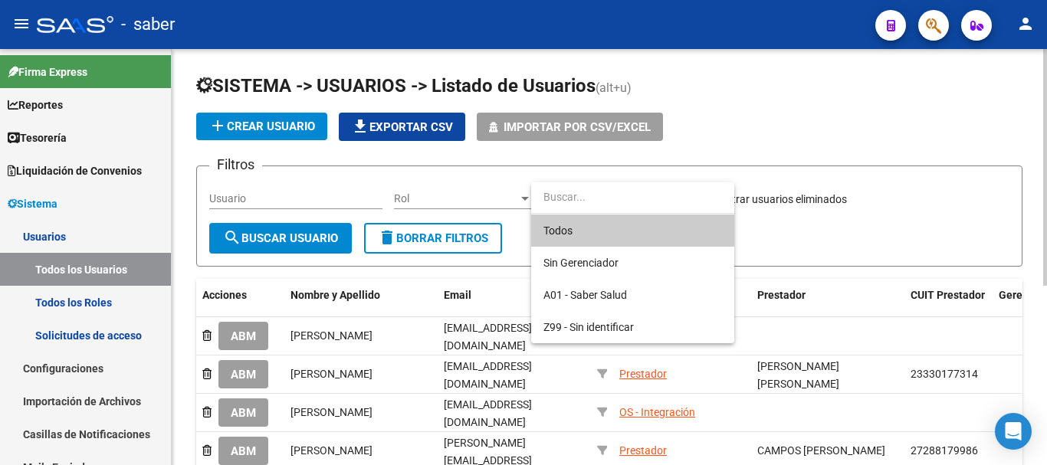
click at [612, 190] on input "dropdown search" at bounding box center [632, 197] width 203 height 32
click at [461, 195] on div at bounding box center [523, 232] width 1047 height 465
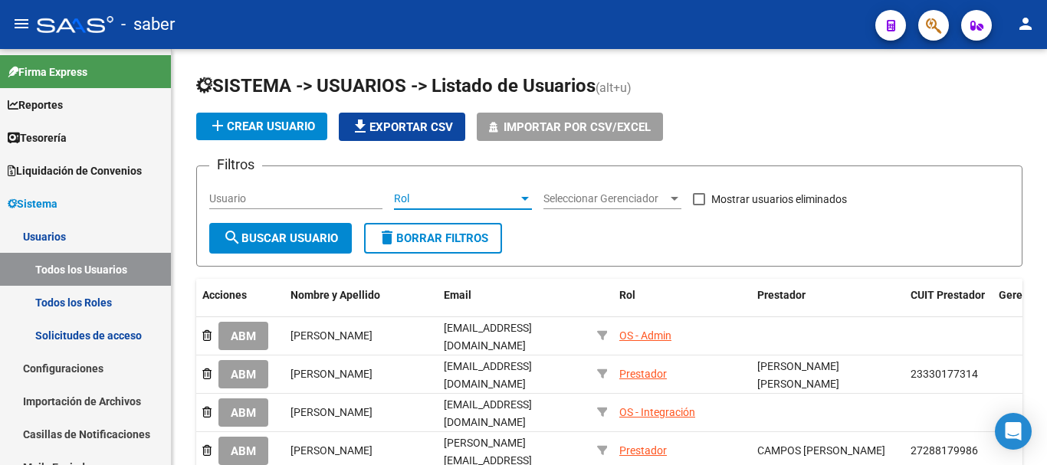
click at [461, 195] on span "Rol" at bounding box center [456, 198] width 124 height 13
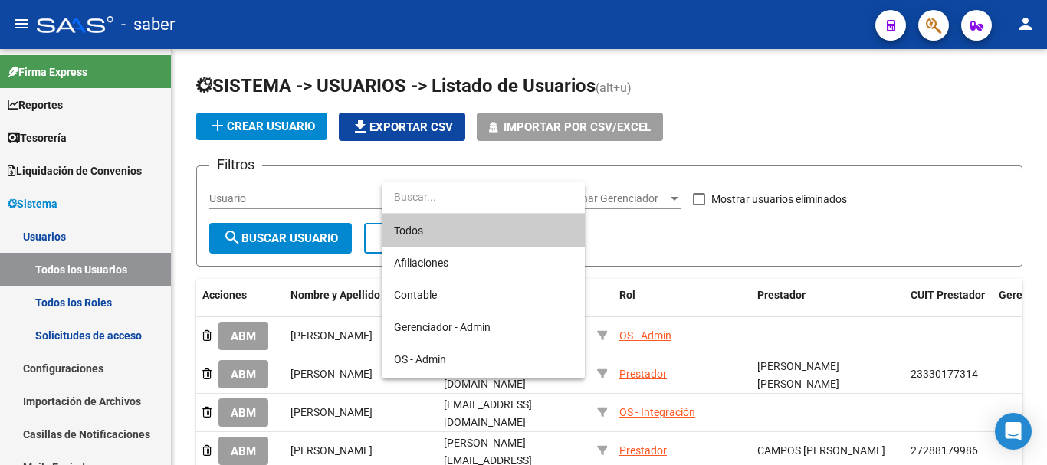
click at [464, 242] on span "Todos" at bounding box center [483, 231] width 179 height 32
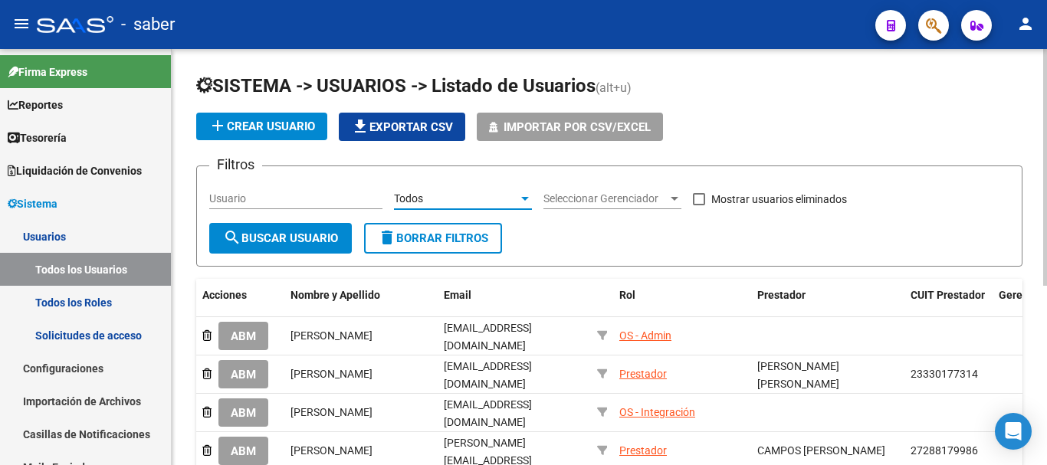
click at [360, 193] on input "Usuario" at bounding box center [295, 198] width 173 height 13
type input "sess"
click at [302, 234] on span "search Buscar Usuario" at bounding box center [280, 238] width 115 height 14
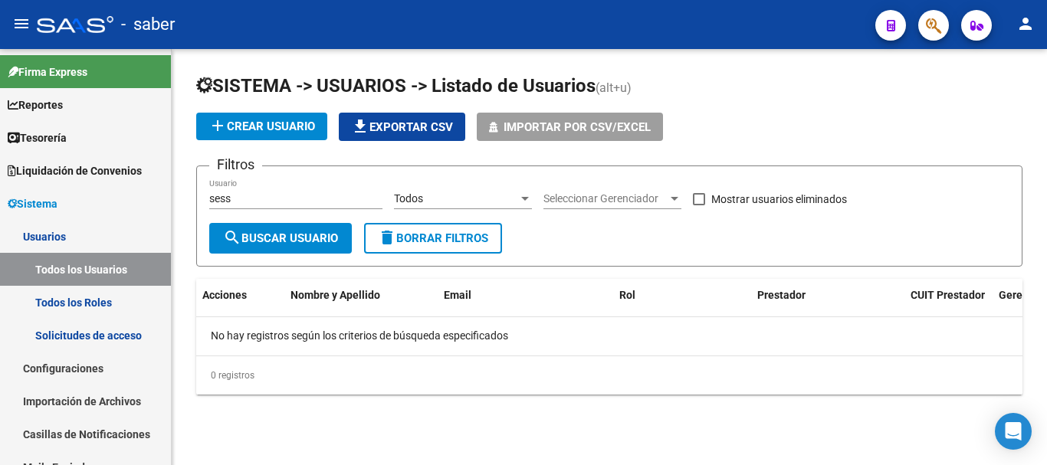
click at [704, 196] on span at bounding box center [699, 199] width 12 height 12
click at [699, 205] on input "Mostrar usuarios eliminados" at bounding box center [698, 205] width 1 height 1
checkbox input "true"
click at [293, 237] on span "search Buscar Usuario" at bounding box center [280, 238] width 115 height 14
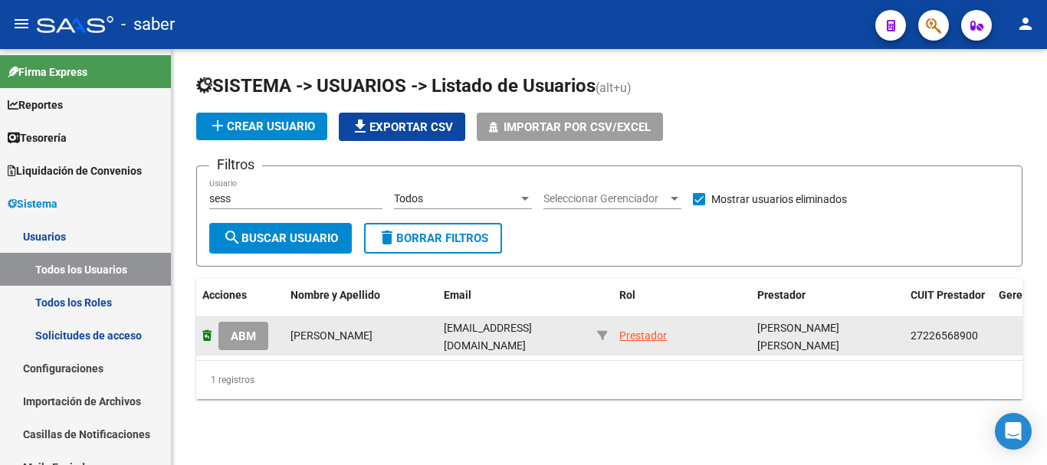
click at [206, 334] on icon at bounding box center [206, 335] width 9 height 11
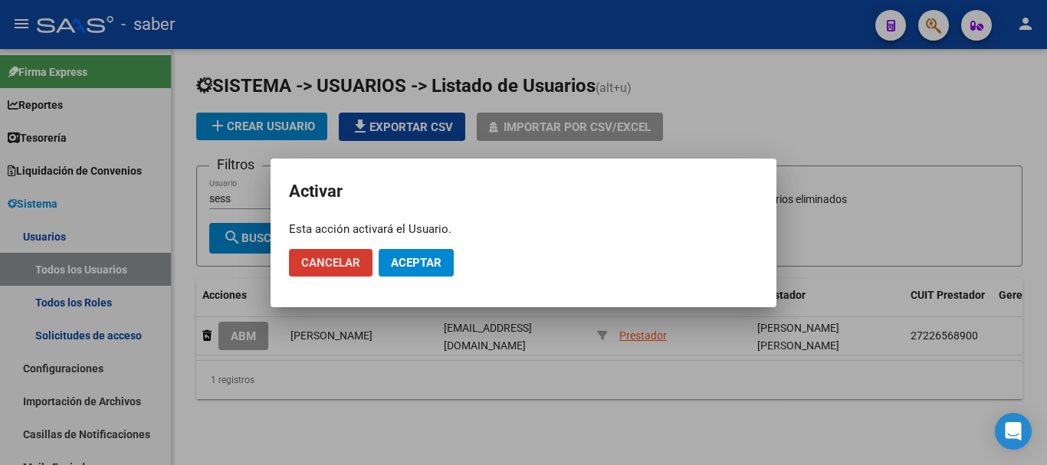
click at [409, 261] on span "Aceptar" at bounding box center [416, 263] width 51 height 14
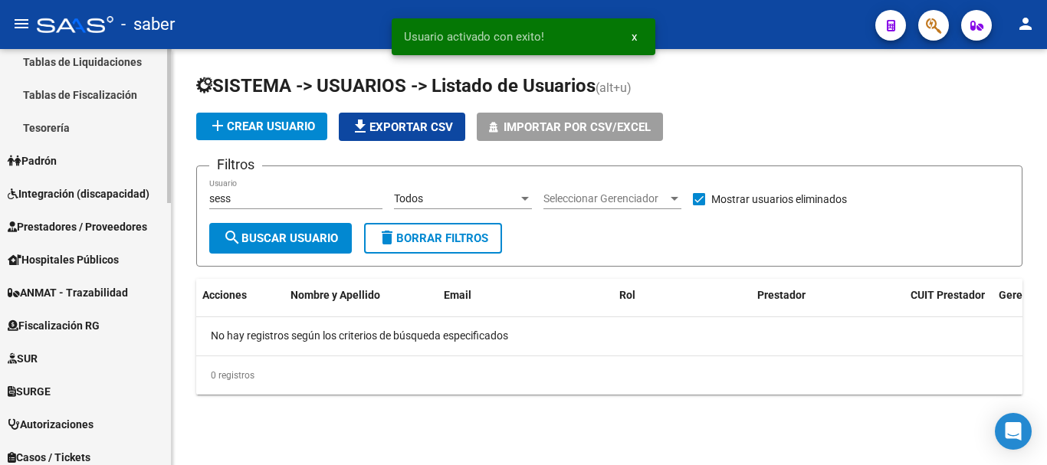
scroll to position [537, 0]
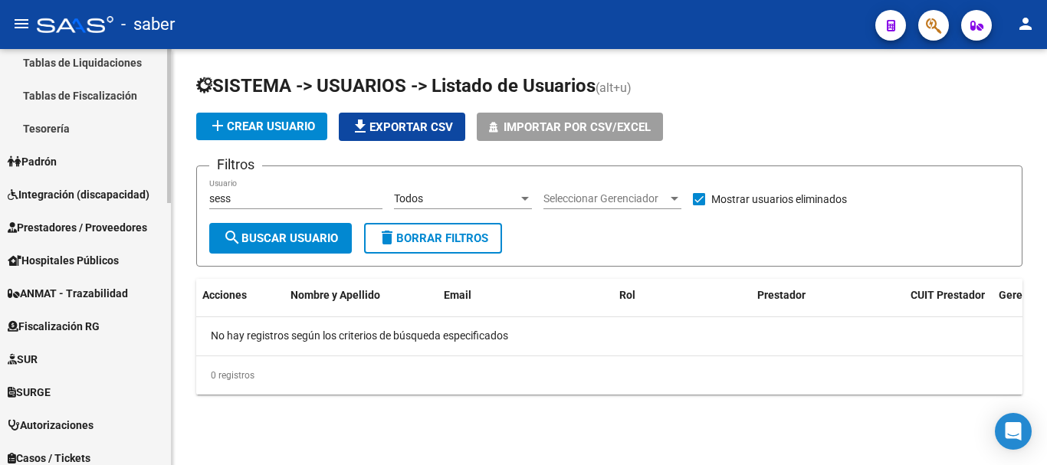
click at [97, 230] on span "Prestadores / Proveedores" at bounding box center [77, 227] width 139 height 17
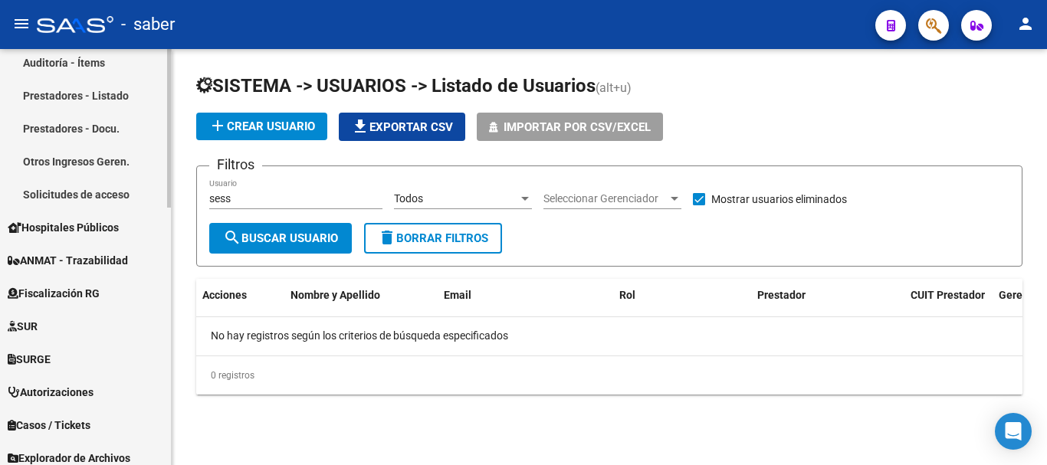
click at [94, 199] on link "Solicitudes de acceso" at bounding box center [85, 194] width 171 height 33
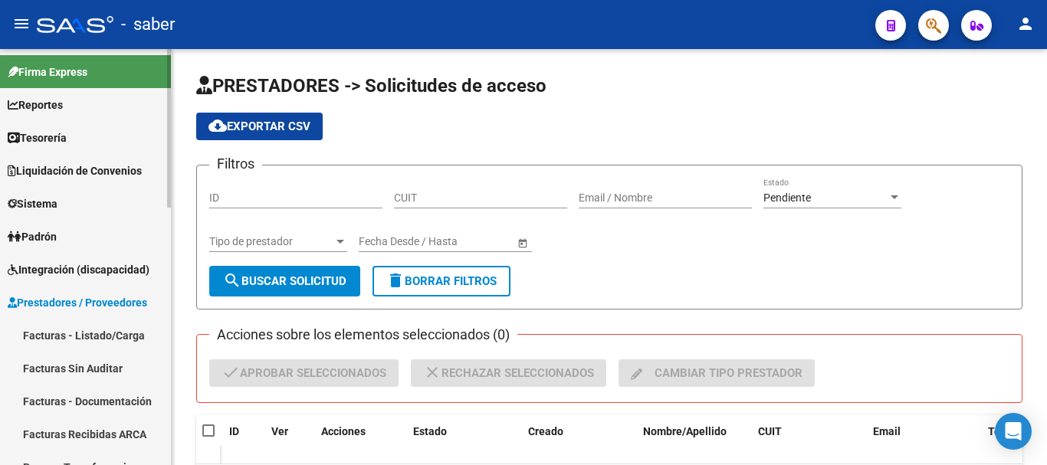
click at [72, 200] on link "Sistema" at bounding box center [85, 203] width 171 height 33
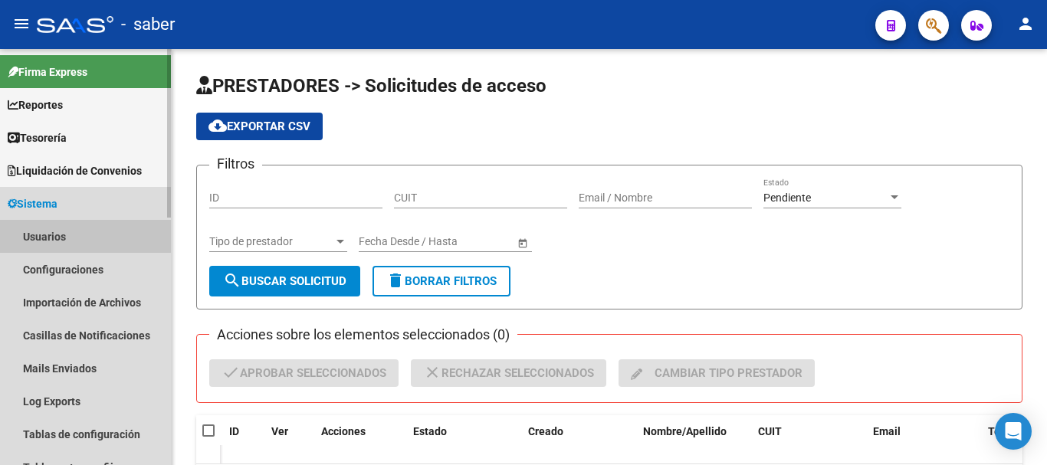
click at [80, 229] on link "Usuarios" at bounding box center [85, 236] width 171 height 33
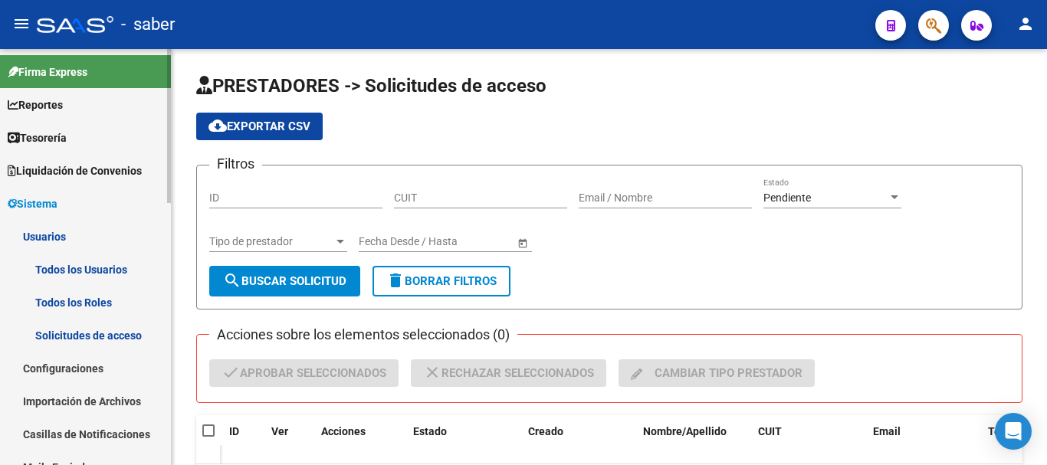
click at [87, 263] on link "Todos los Usuarios" at bounding box center [85, 269] width 171 height 33
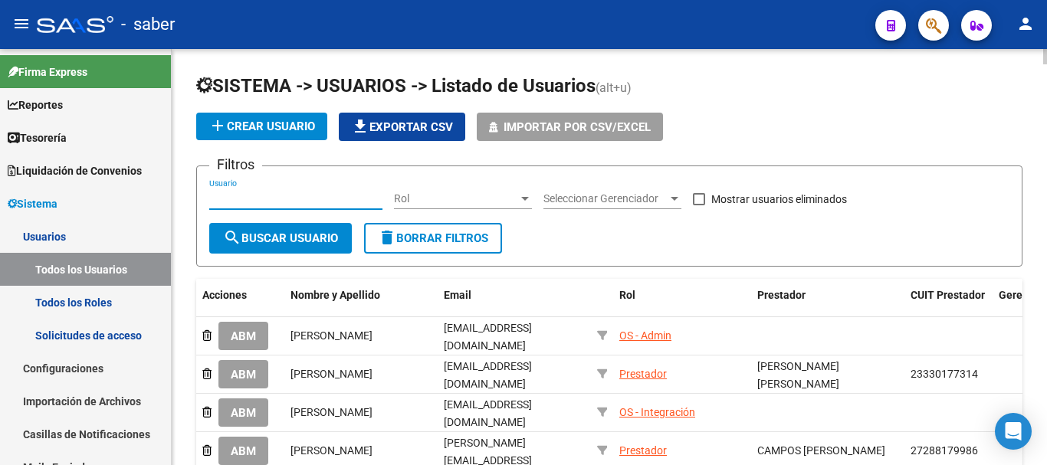
click at [257, 195] on input "Usuario" at bounding box center [295, 198] width 173 height 13
type input "sess"
click at [273, 230] on button "search Buscar Usuario" at bounding box center [280, 238] width 143 height 31
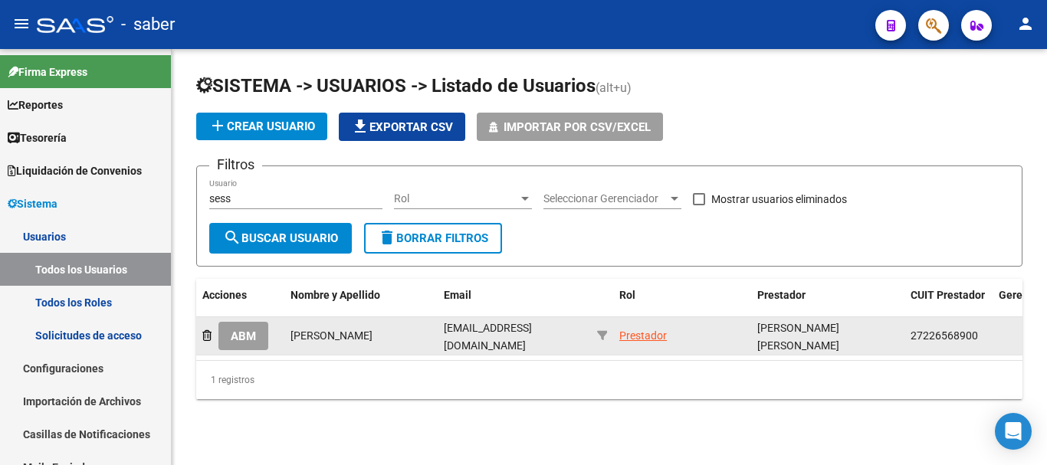
click at [235, 340] on span "ABM" at bounding box center [243, 337] width 25 height 14
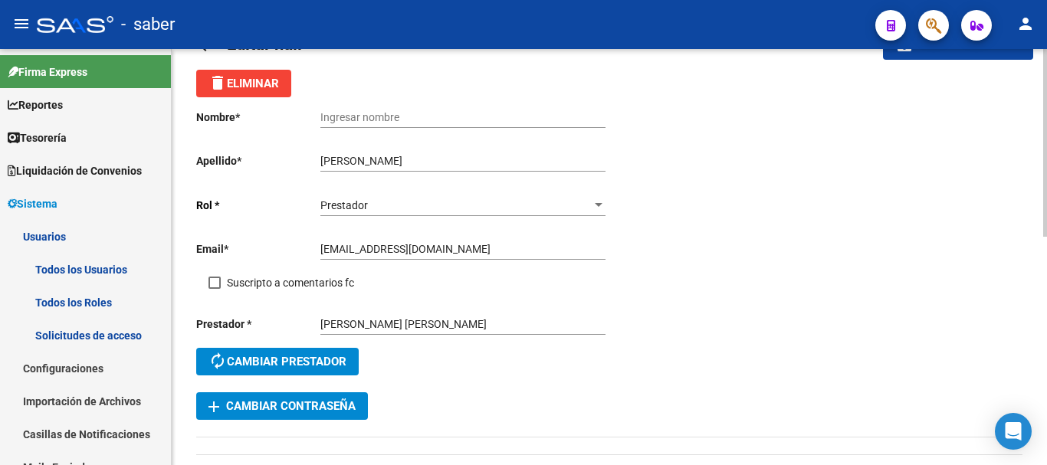
scroll to position [77, 0]
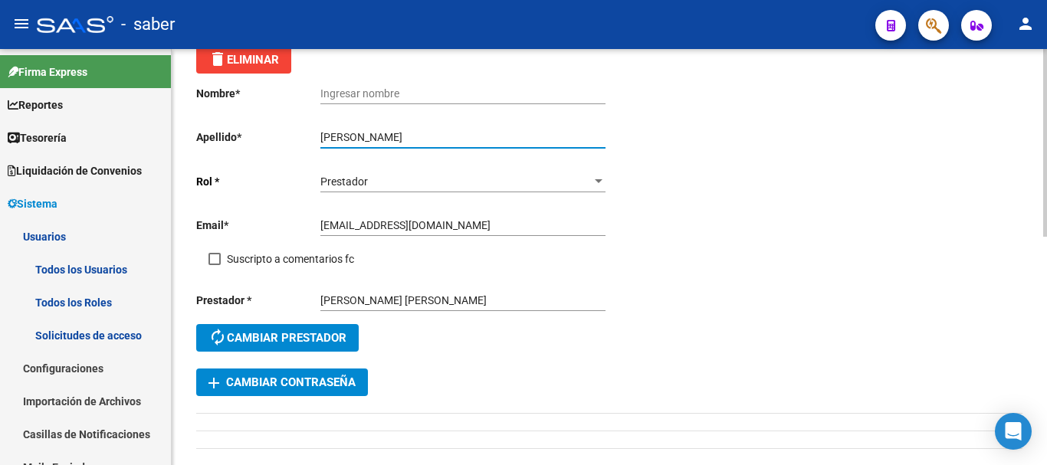
drag, startPoint x: 365, startPoint y: 136, endPoint x: 323, endPoint y: 134, distance: 42.2
click at [312, 133] on app-form-text-field "Apellido * [PERSON_NAME] Ingresar apellido" at bounding box center [400, 137] width 409 height 12
type input "[PERSON_NAME]"
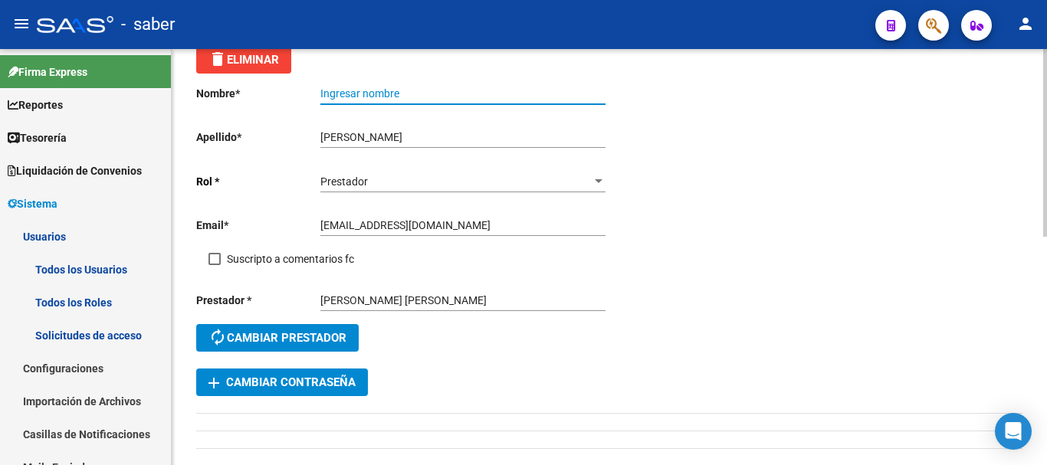
paste input "[PERSON_NAME]"
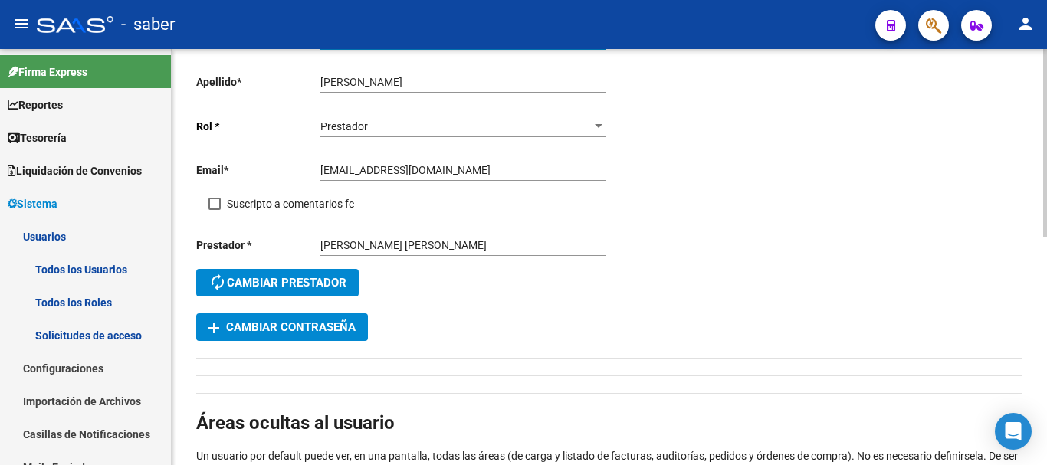
scroll to position [153, 0]
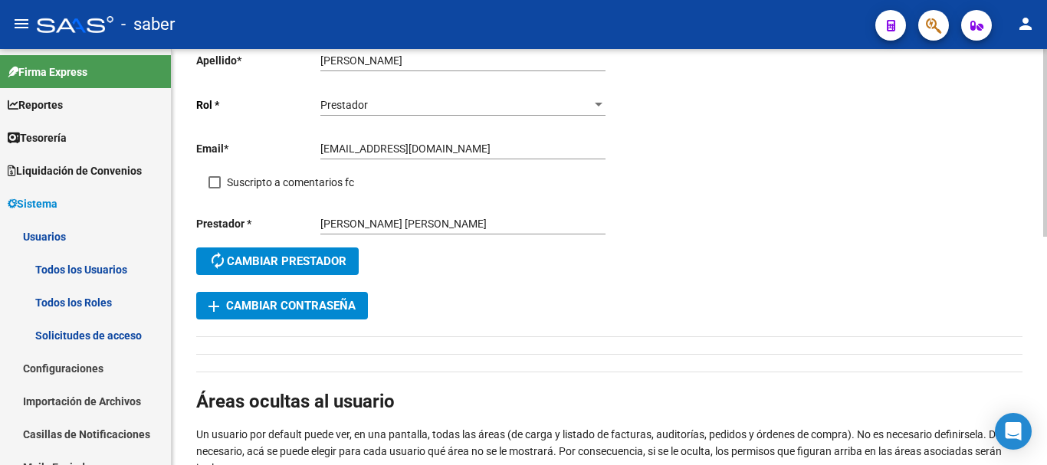
type input "[PERSON_NAME]"
click at [331, 298] on button "add Cambiar Contraseña" at bounding box center [282, 306] width 172 height 28
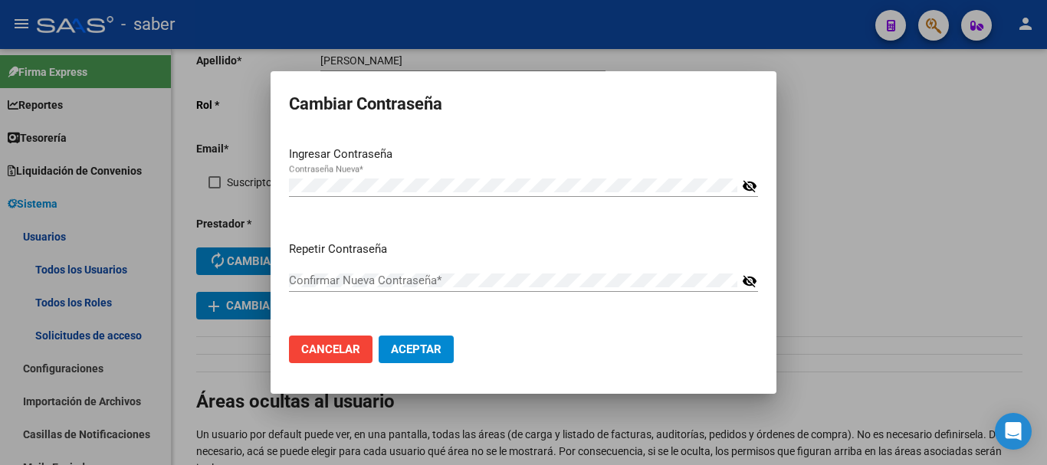
click at [749, 185] on mat-icon "visibility_off" at bounding box center [749, 186] width 15 height 18
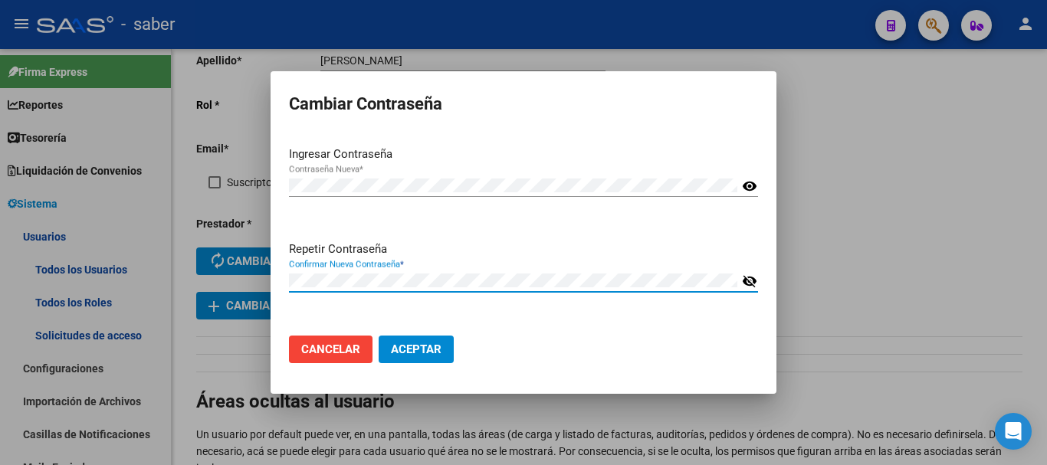
click at [753, 280] on mat-icon "visibility_off" at bounding box center [749, 281] width 15 height 18
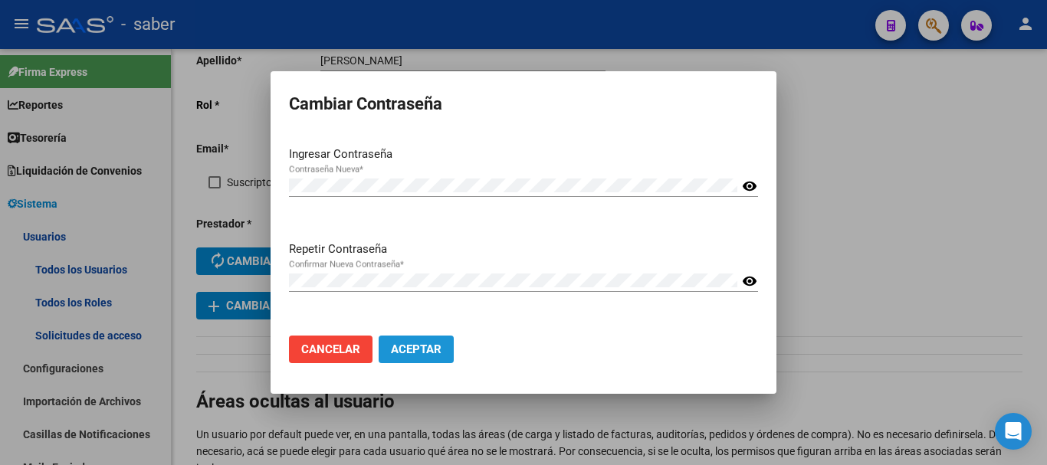
click at [432, 348] on span "Aceptar" at bounding box center [416, 350] width 51 height 14
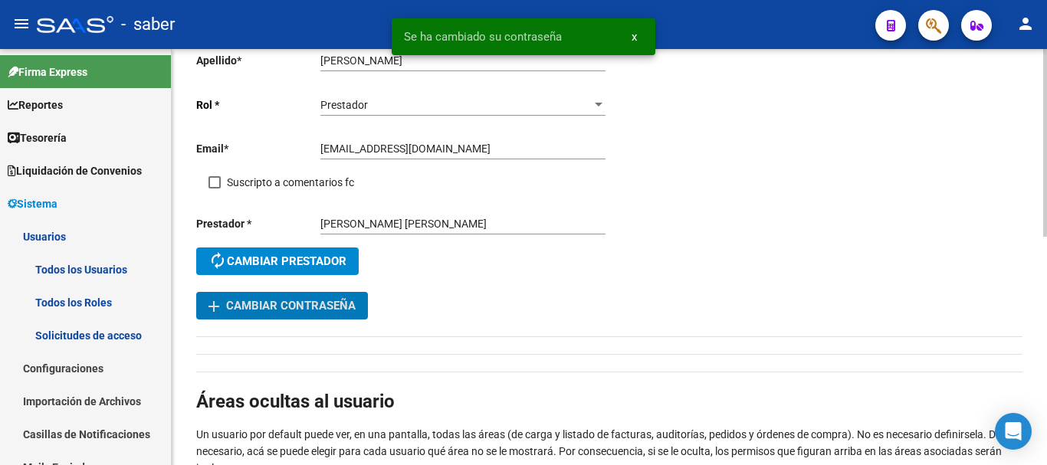
scroll to position [0, 0]
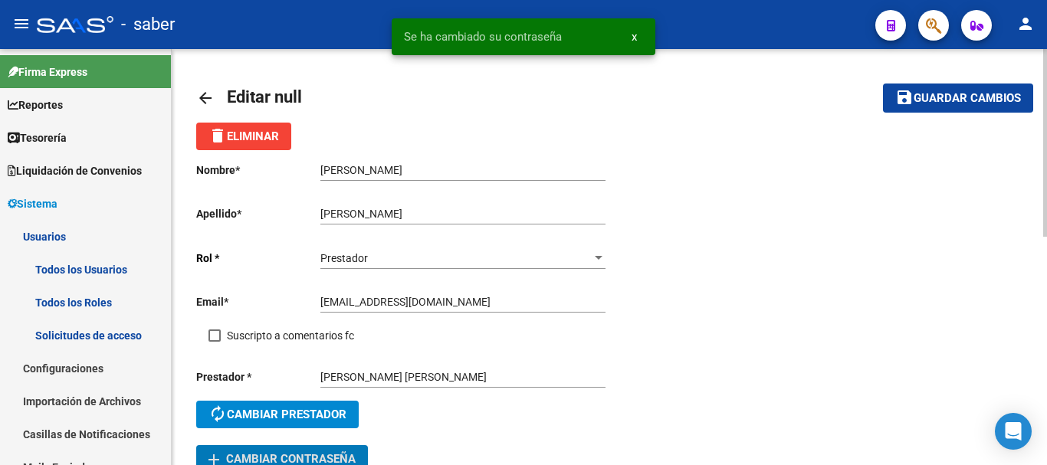
click at [996, 97] on span "Guardar cambios" at bounding box center [967, 99] width 107 height 14
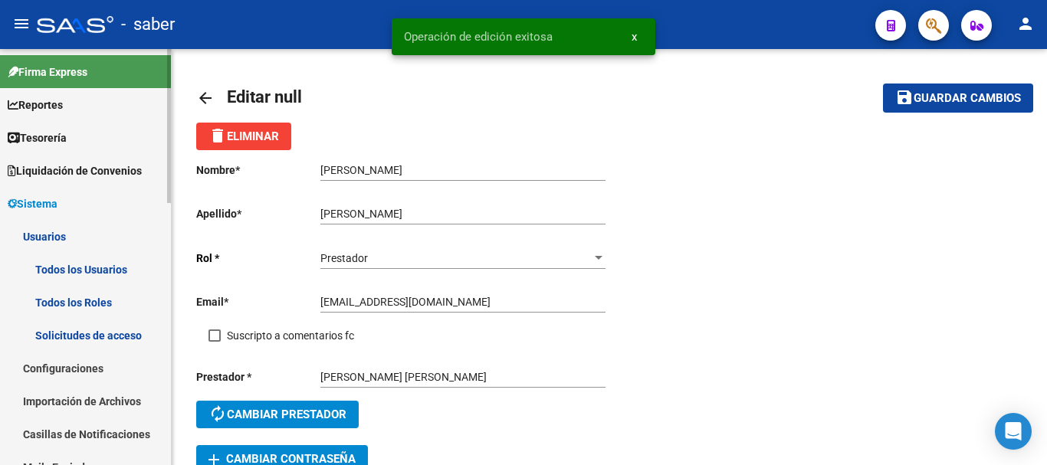
click at [54, 232] on link "Usuarios" at bounding box center [85, 236] width 171 height 33
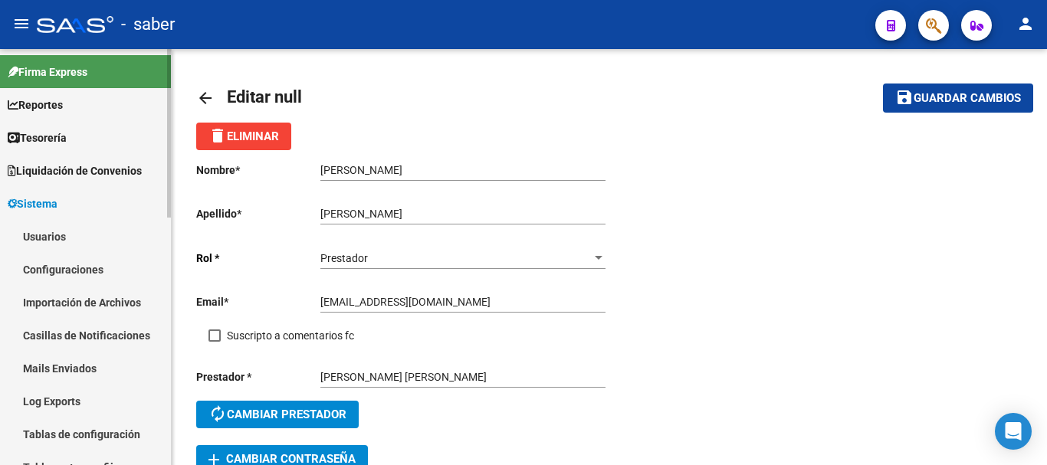
click at [57, 205] on span "Sistema" at bounding box center [33, 203] width 50 height 17
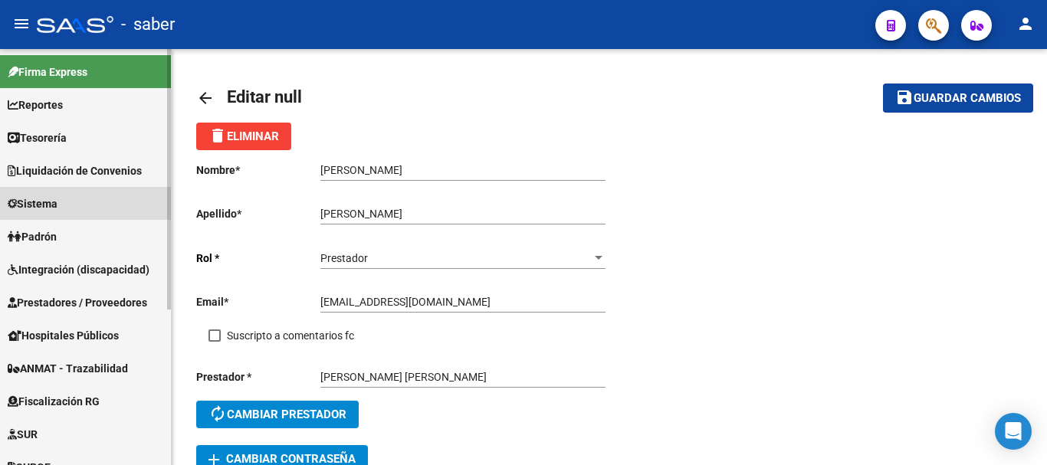
click at [56, 202] on span "Sistema" at bounding box center [33, 203] width 50 height 17
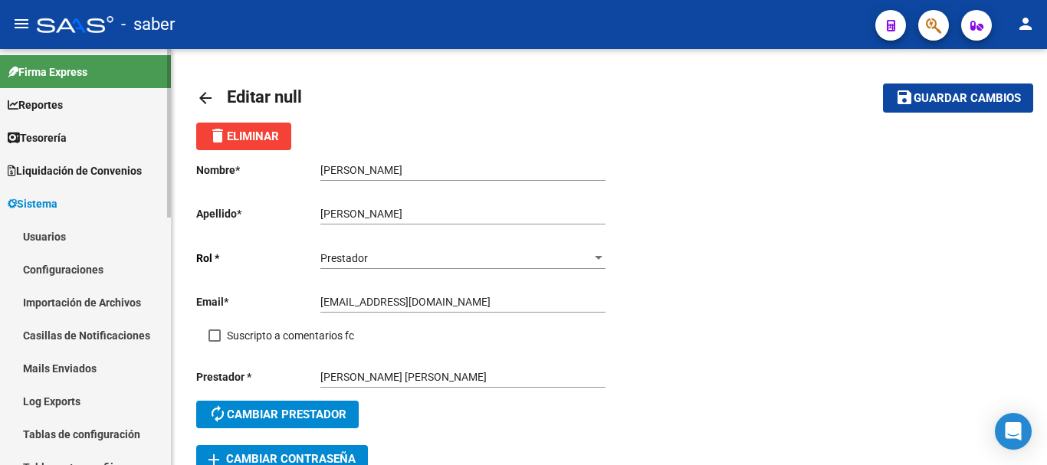
click at [65, 243] on link "Usuarios" at bounding box center [85, 236] width 171 height 33
